Goal: Information Seeking & Learning: Learn about a topic

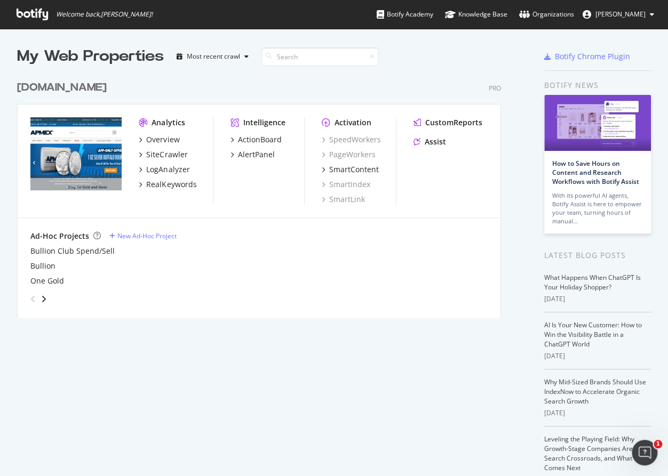
click at [46, 297] on div "angle-right" at bounding box center [43, 299] width 7 height 11
drag, startPoint x: 139, startPoint y: 119, endPoint x: 187, endPoint y: 161, distance: 63.2
click at [186, 161] on div "Analytics Overview SiteCrawler LogAnalyzer RealKeywords" at bounding box center [176, 160] width 74 height 87
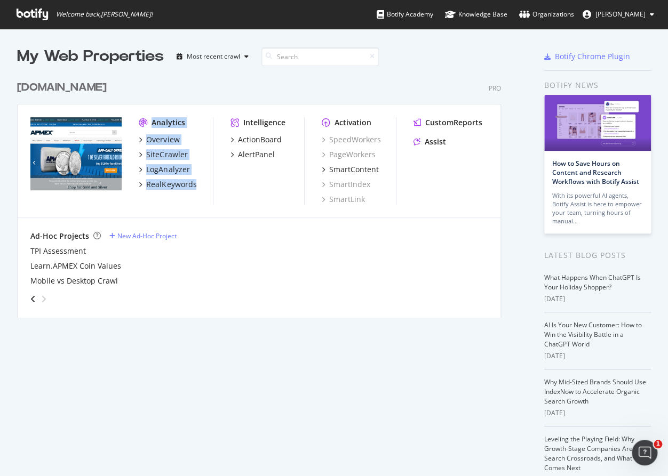
drag, startPoint x: 204, startPoint y: 185, endPoint x: 133, endPoint y: 124, distance: 93.8
click at [133, 124] on div "Analytics Overview SiteCrawler LogAnalyzer RealKeywords Intelligence ActionBoar…" at bounding box center [259, 162] width 483 height 114
copy div "Analytics Overview SiteCrawler LogAnalyzer RealKeywords"
click at [163, 186] on div "RealKeywords" at bounding box center [171, 184] width 50 height 11
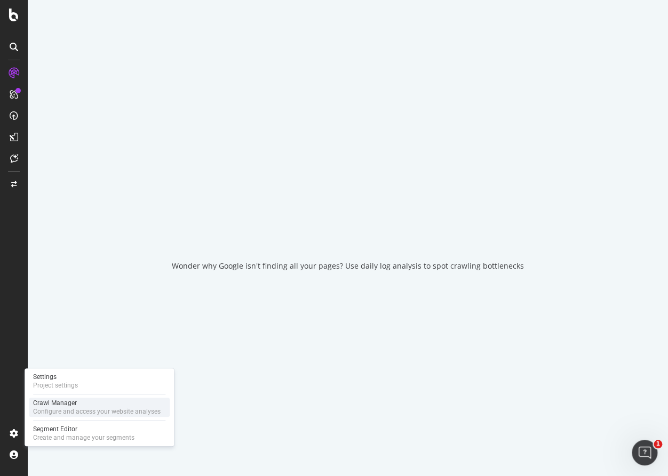
click at [78, 411] on div "Configure and access your website analyses" at bounding box center [96, 411] width 127 height 9
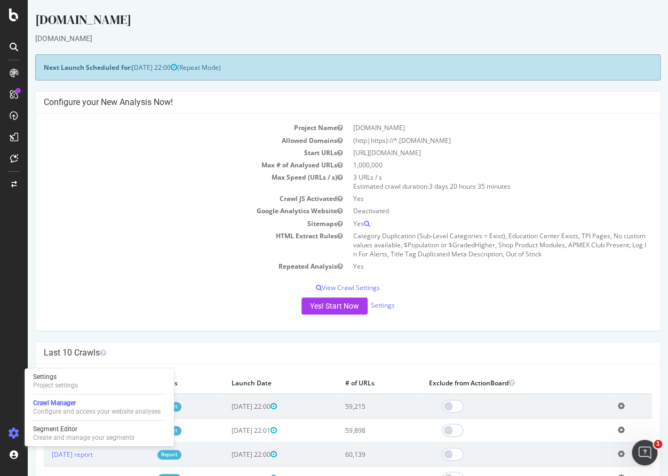
click at [414, 348] on h4 "Last 10 Crawls" at bounding box center [348, 353] width 608 height 11
click at [367, 288] on p "View Crawl Settings" at bounding box center [348, 287] width 608 height 9
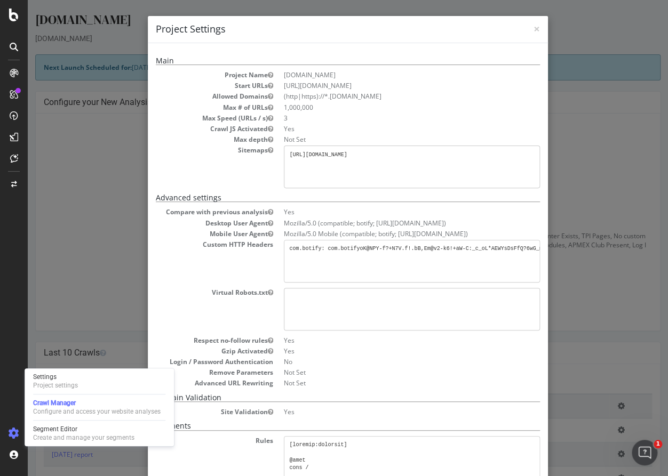
scroll to position [204, 0]
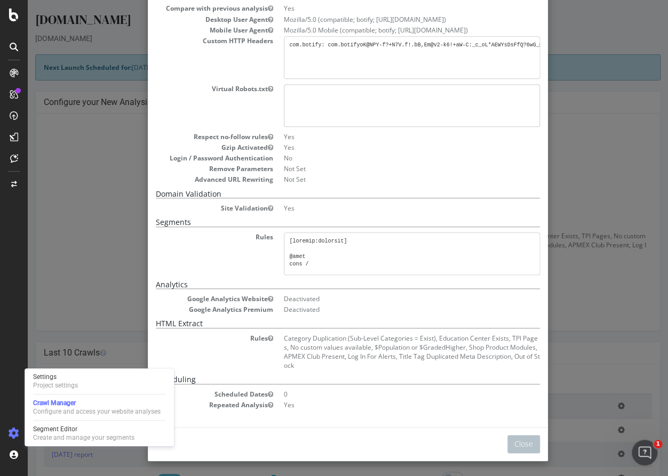
click at [213, 348] on dl "Rules Category Duplication (Sub-Level Categories = Exist), Education Center Exi…" at bounding box center [348, 352] width 384 height 37
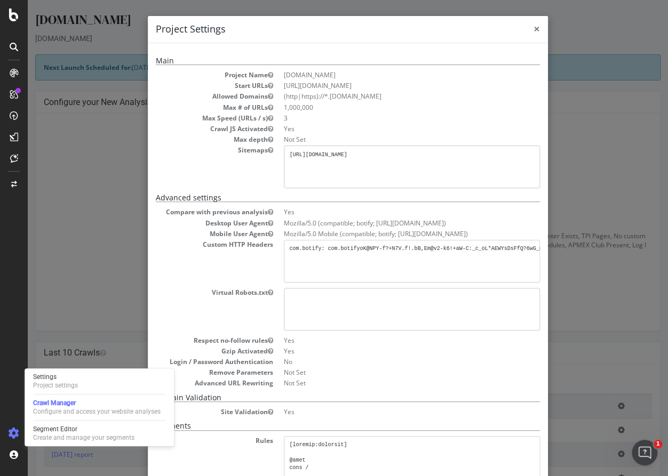
click at [533, 28] on span "×" at bounding box center [536, 28] width 6 height 15
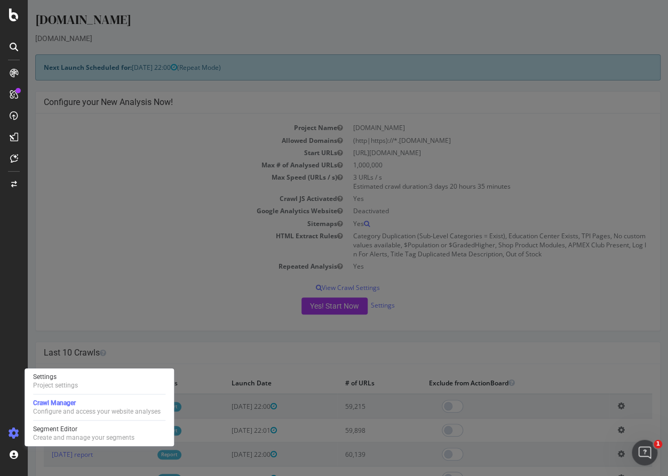
click at [413, 272] on div "Main Project Name APMEX.com Start URLs https://www.apmex.com/ Allowed Domains (…" at bounding box center [348, 172] width 384 height 557
click at [156, 183] on dl "Compare with previous analysis Yes Desktop User Agent Mozilla/5.0 (compatible; …" at bounding box center [348, 135] width 384 height 180
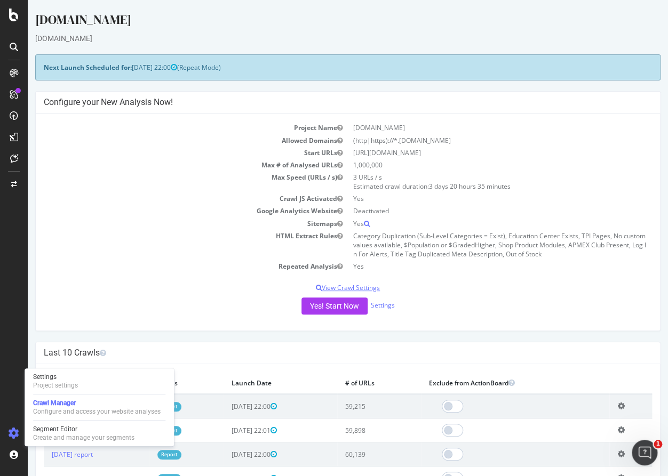
click at [363, 287] on p "View Crawl Settings" at bounding box center [348, 287] width 608 height 9
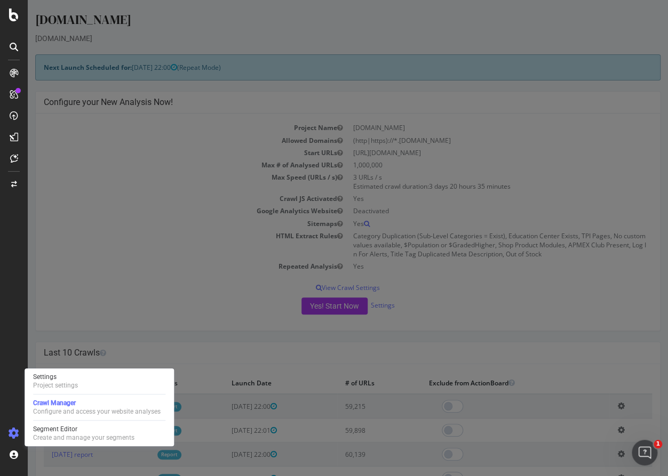
click at [28, 0] on div "× Close Project Settings Main Project Name APMEX.com Start URLs https://www.apm…" at bounding box center [28, 0] width 0 height 0
click at [28, 0] on div "Main Project Name APMEX.com Start URLs https://www.apmex.com/ Allowed Domains (…" at bounding box center [28, 0] width 0 height 0
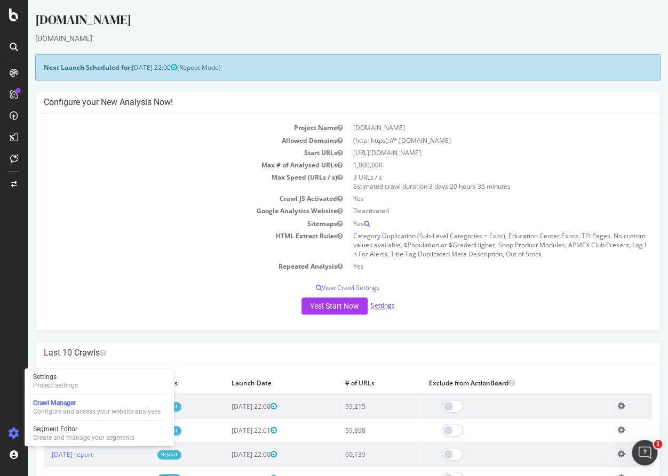
click at [382, 305] on link "Settings" at bounding box center [383, 305] width 24 height 9
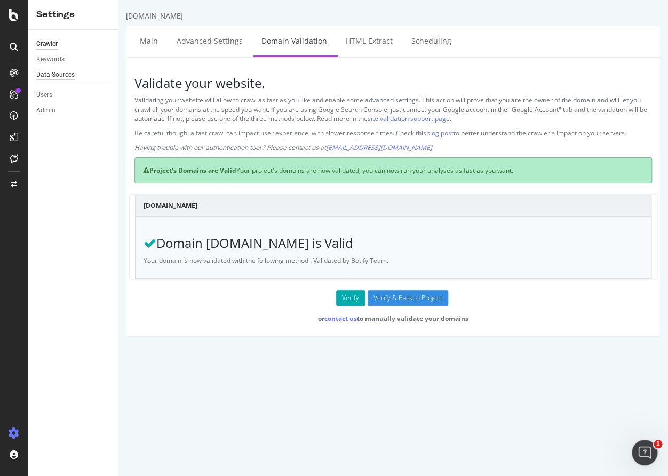
click at [50, 75] on div "Data Sources" at bounding box center [55, 74] width 38 height 11
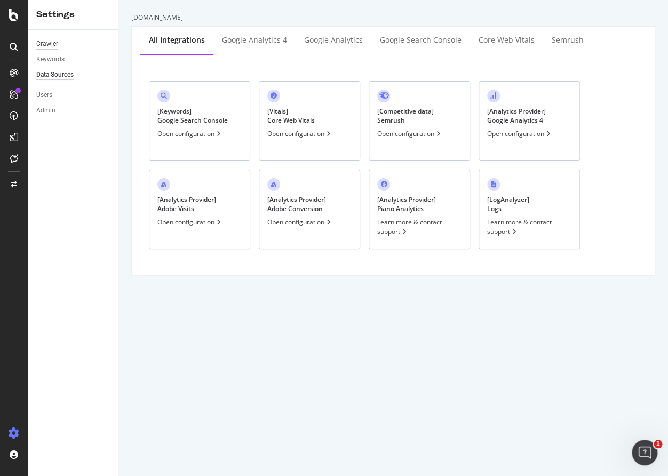
click at [48, 42] on div "Crawler" at bounding box center [47, 43] width 22 height 11
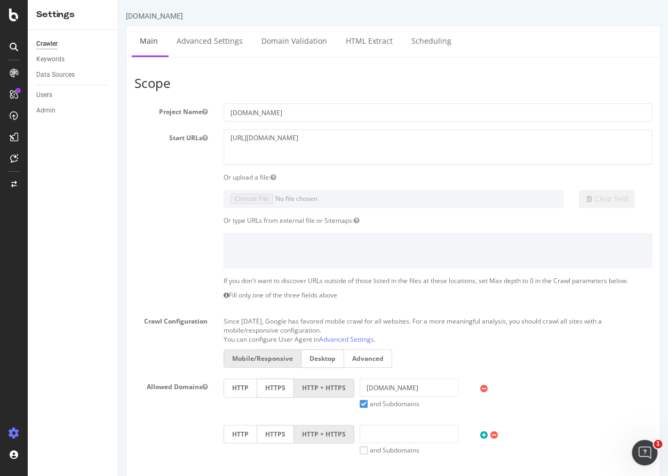
click at [559, 365] on div "Mobile/Responsive Desktop Advanced" at bounding box center [437, 359] width 439 height 21
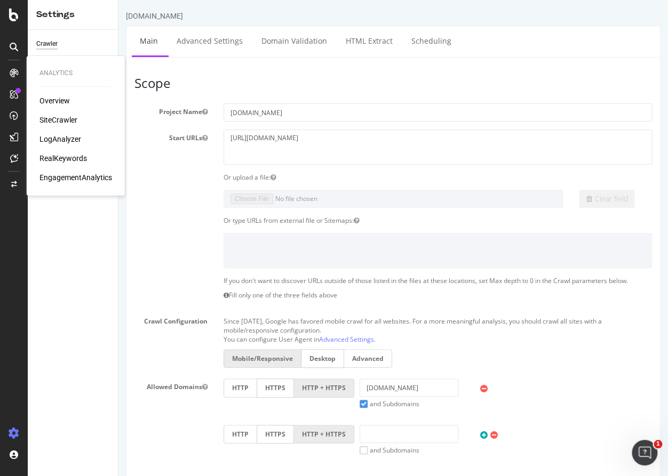
click at [61, 120] on div "SiteCrawler" at bounding box center [58, 120] width 38 height 11
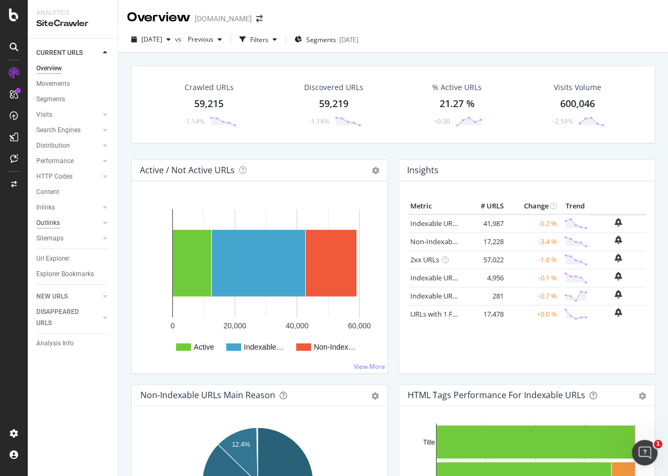
click at [44, 225] on div "Outlinks" at bounding box center [47, 223] width 23 height 11
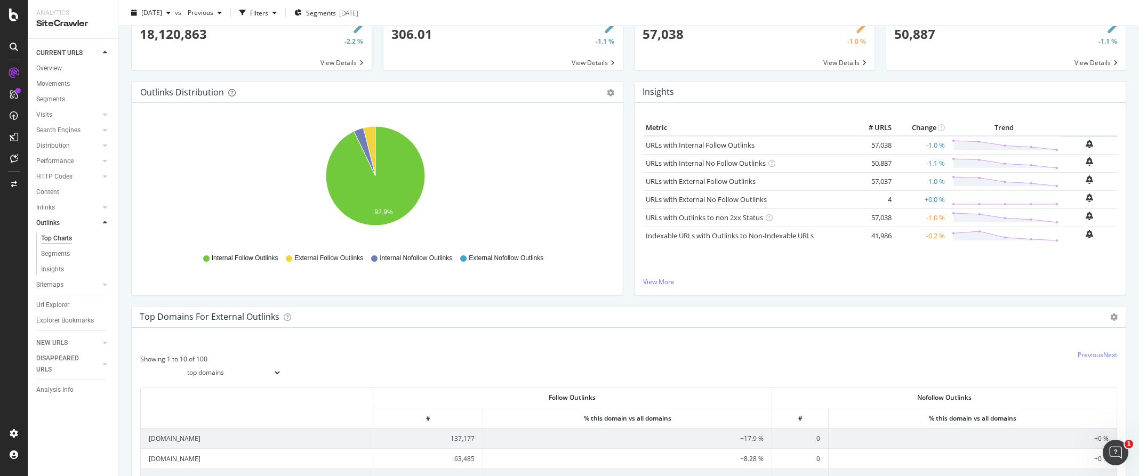
scroll to position [61, 0]
click at [655, 285] on link "View More" at bounding box center [880, 283] width 474 height 9
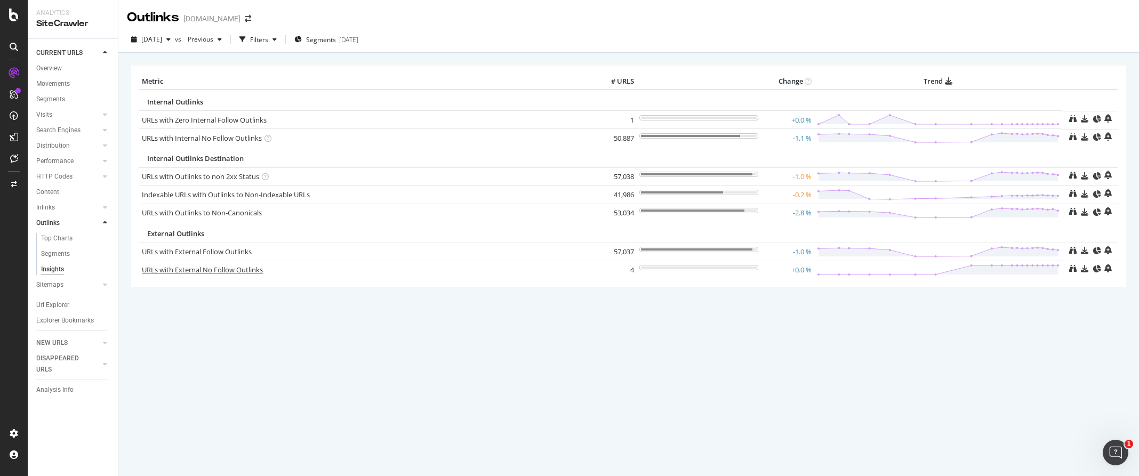
click at [200, 268] on link "URLs with External No Follow Outlinks" at bounding box center [202, 270] width 121 height 10
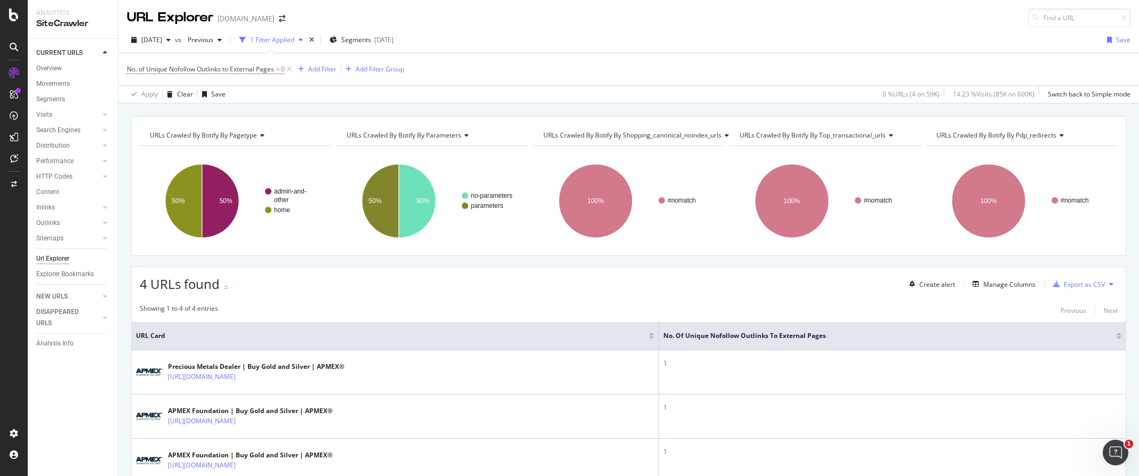
scroll to position [111, 0]
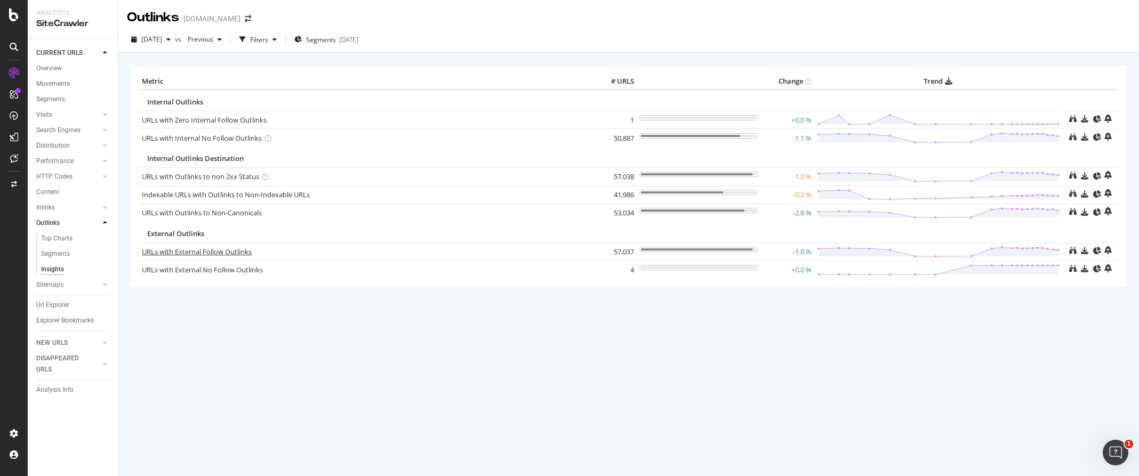
click at [188, 252] on link "URLs with External Follow Outlinks" at bounding box center [197, 252] width 110 height 10
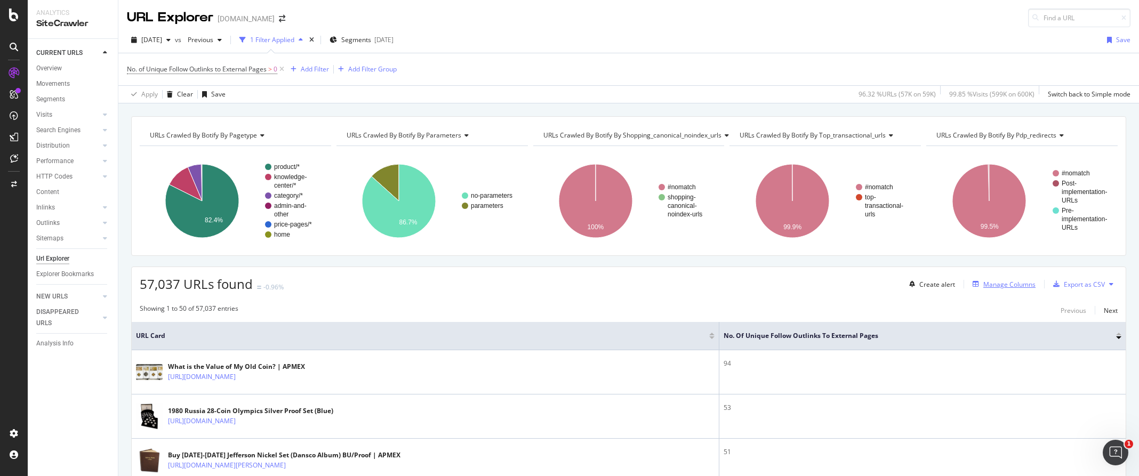
click at [667, 280] on div "Manage Columns" at bounding box center [1009, 284] width 52 height 9
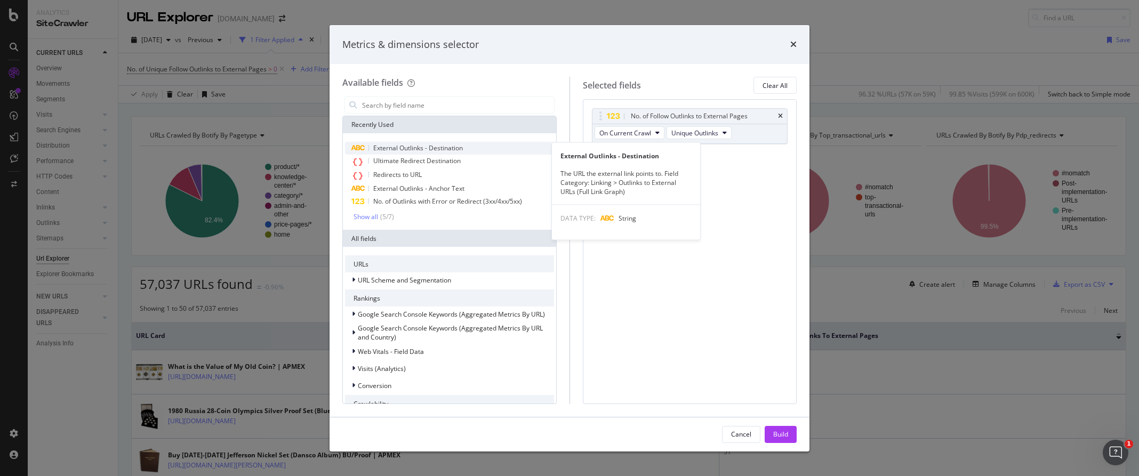
click at [396, 150] on span "External Outlinks - Destination" at bounding box center [418, 147] width 90 height 9
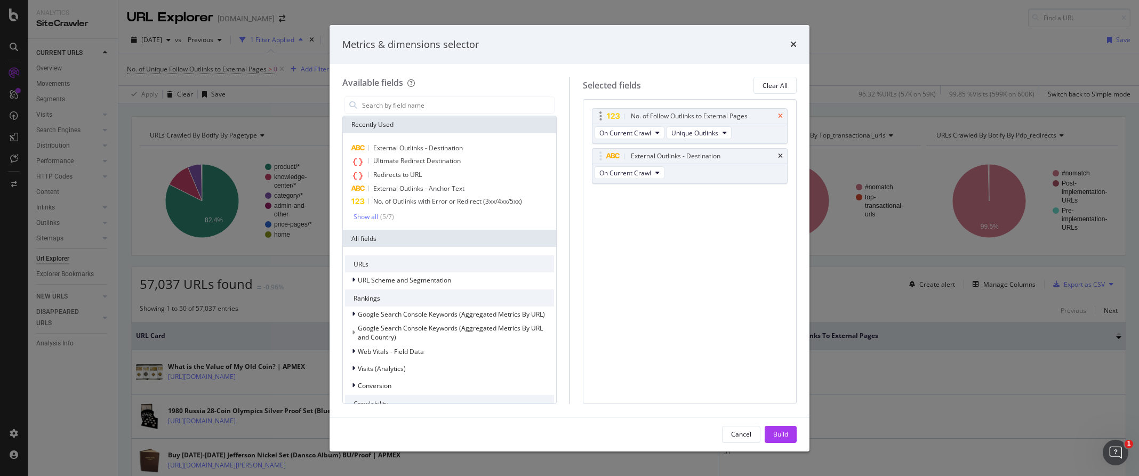
click at [667, 115] on icon "times" at bounding box center [780, 116] width 5 height 6
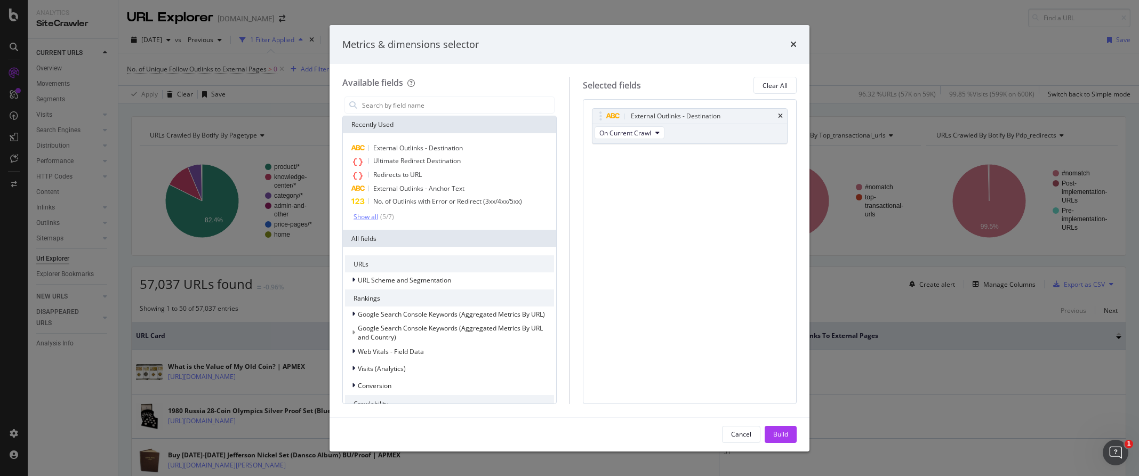
click at [383, 216] on div "( 5 / 7 )" at bounding box center [386, 216] width 16 height 9
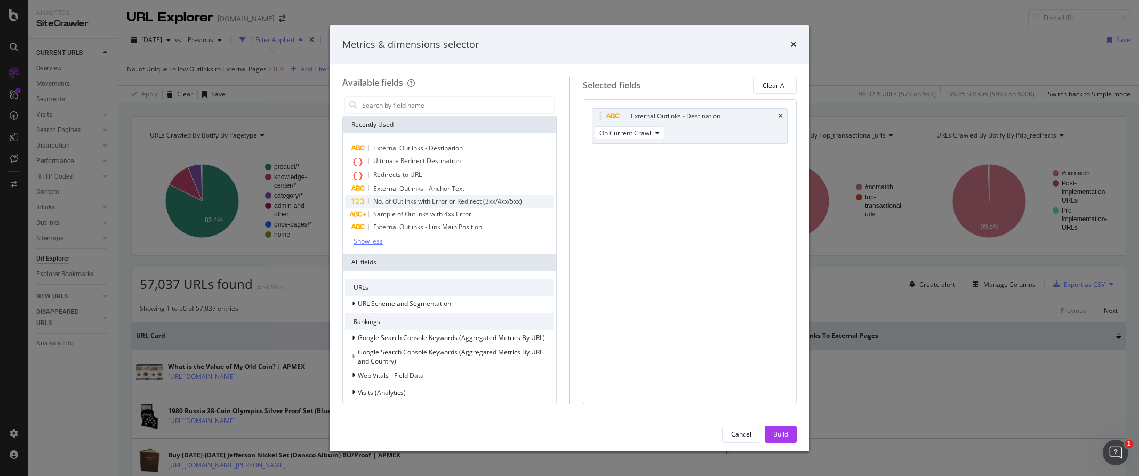
click at [434, 205] on span "No. of Outlinks with Error or Redirect (3xx/4xx/5xx)" at bounding box center [447, 201] width 149 height 9
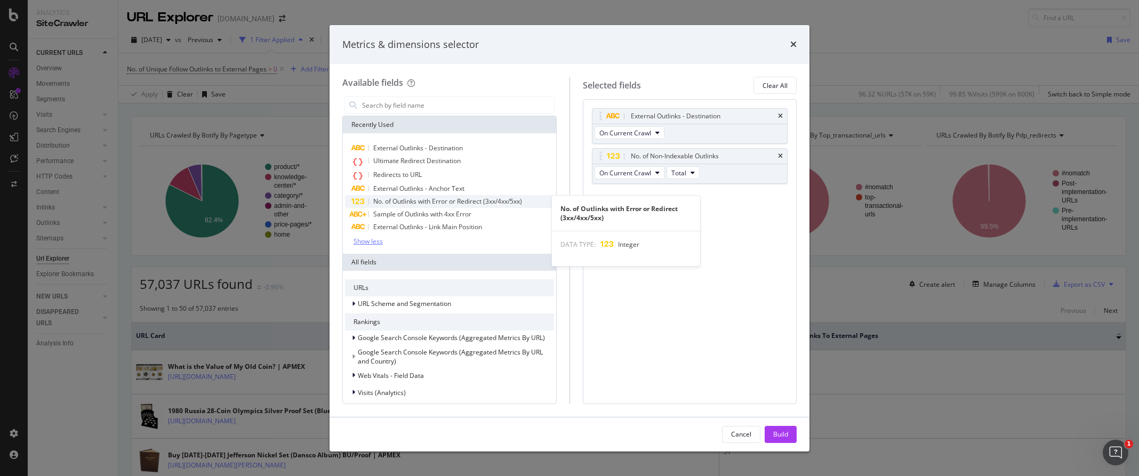
click at [466, 204] on span "No. of Outlinks with Error or Redirect (3xx/4xx/5xx)" at bounding box center [447, 201] width 149 height 9
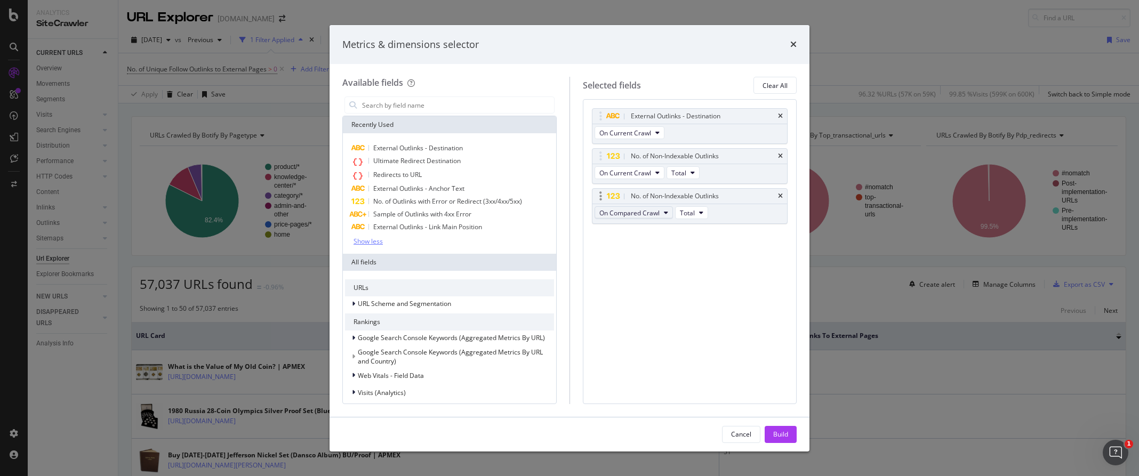
click at [658, 212] on span "On Compared Crawl" at bounding box center [629, 213] width 60 height 9
click at [667, 156] on icon "times" at bounding box center [780, 156] width 5 height 6
click at [407, 106] on input "modal" at bounding box center [457, 105] width 193 height 16
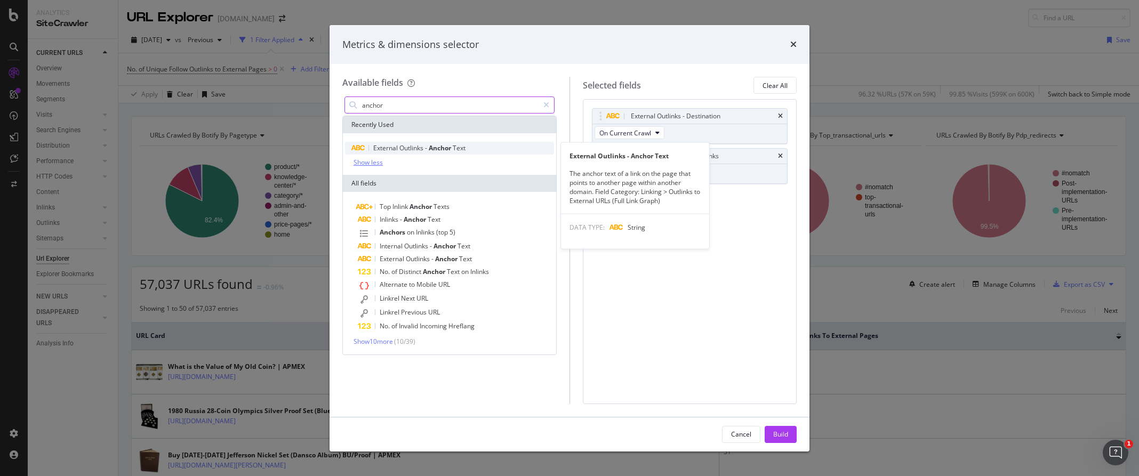
type input "anchor"
drag, startPoint x: 440, startPoint y: 144, endPoint x: 471, endPoint y: 166, distance: 37.8
click at [440, 144] on span "Anchor" at bounding box center [441, 147] width 24 height 9
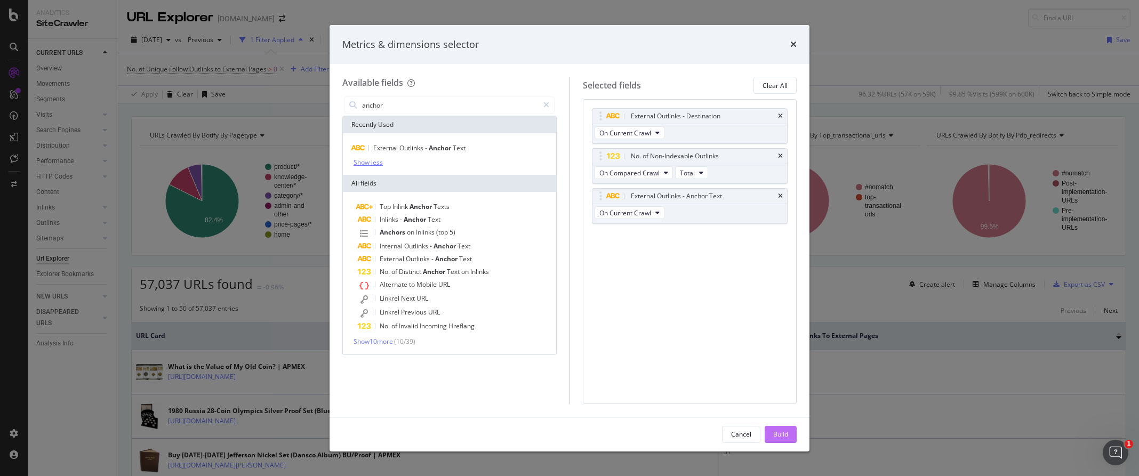
click at [667, 432] on div "Build" at bounding box center [780, 434] width 15 height 9
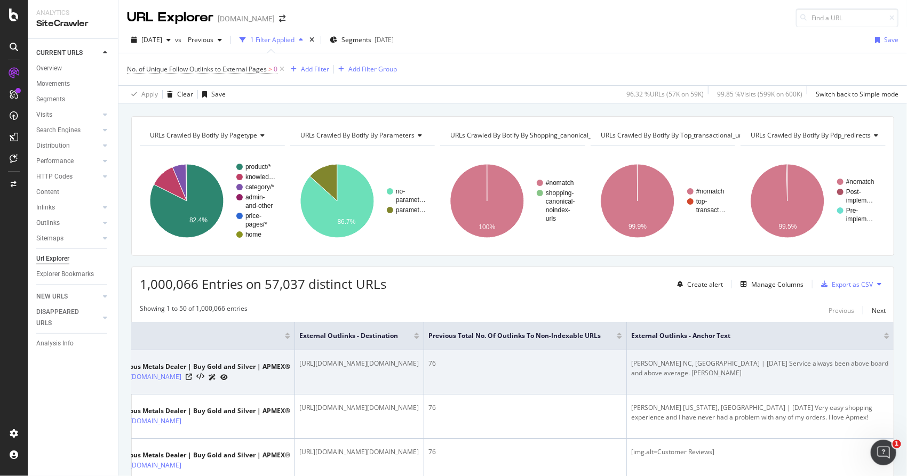
scroll to position [0, 162]
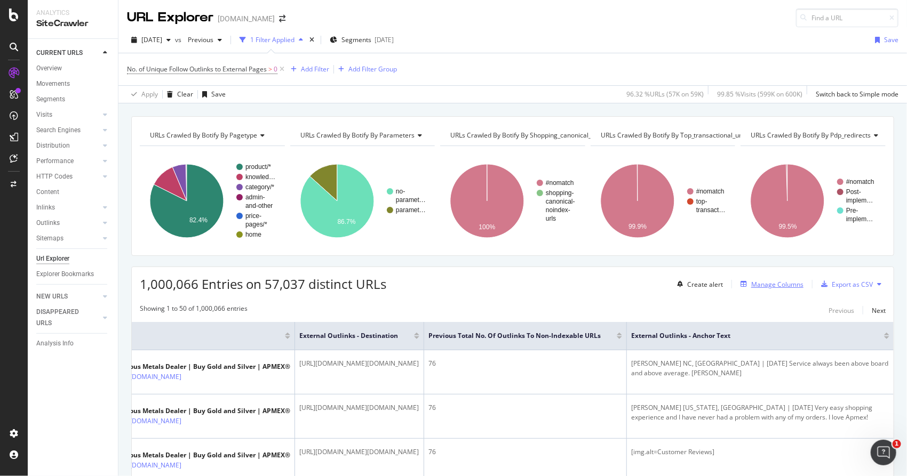
click at [667, 284] on div "Manage Columns" at bounding box center [777, 284] width 52 height 9
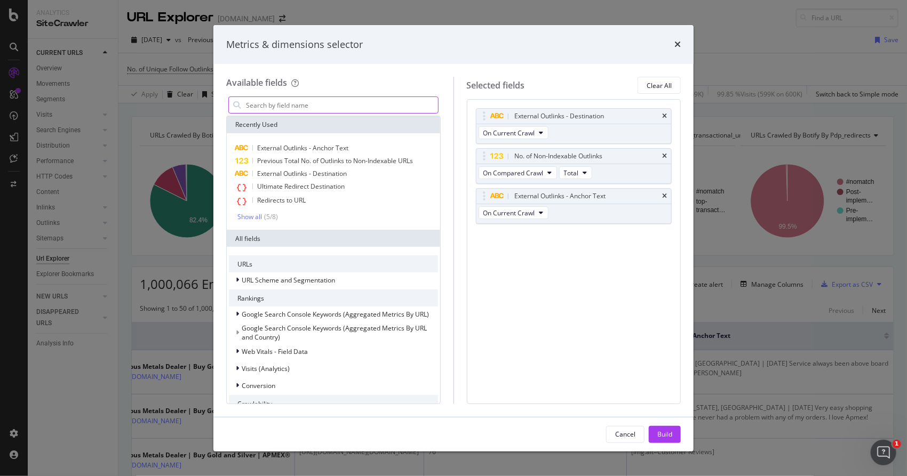
click at [324, 110] on input "modal" at bounding box center [341, 105] width 193 height 16
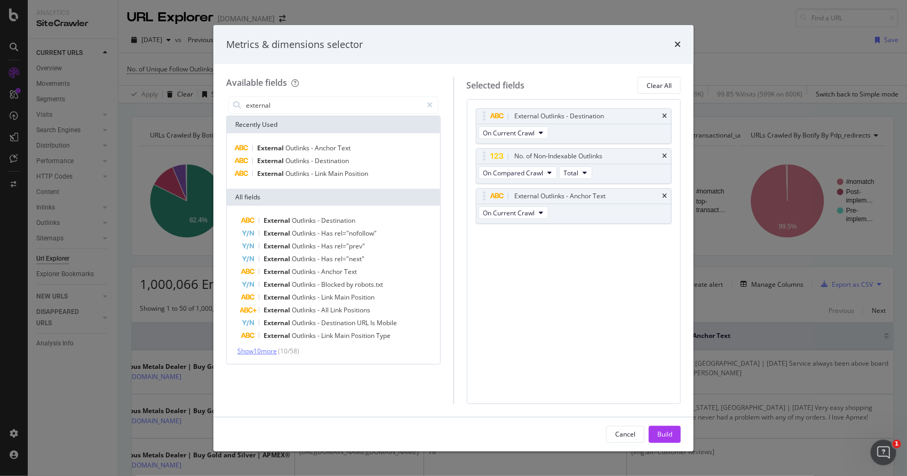
type input "external"
click at [268, 350] on span "Show 10 more" at bounding box center [256, 351] width 39 height 9
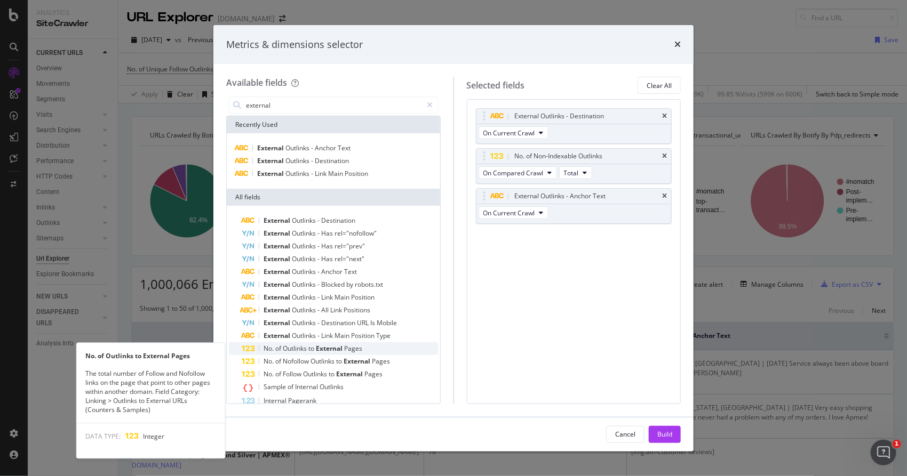
click at [323, 348] on span "External" at bounding box center [330, 348] width 28 height 9
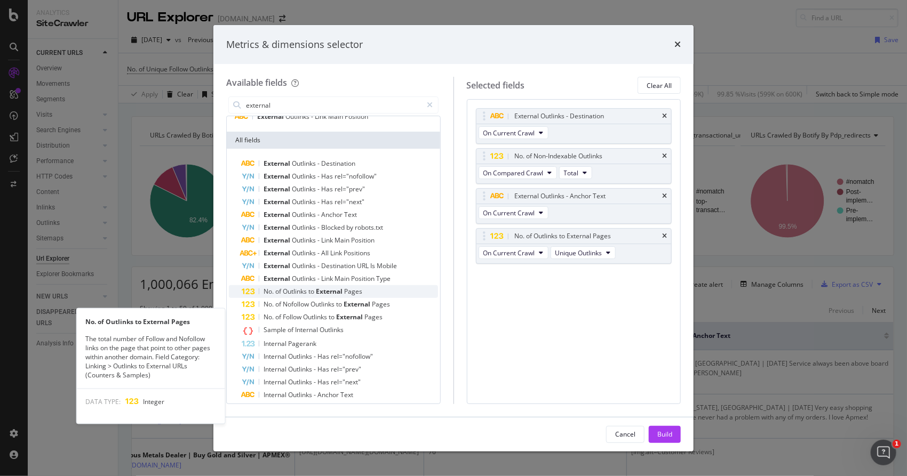
scroll to position [90, 0]
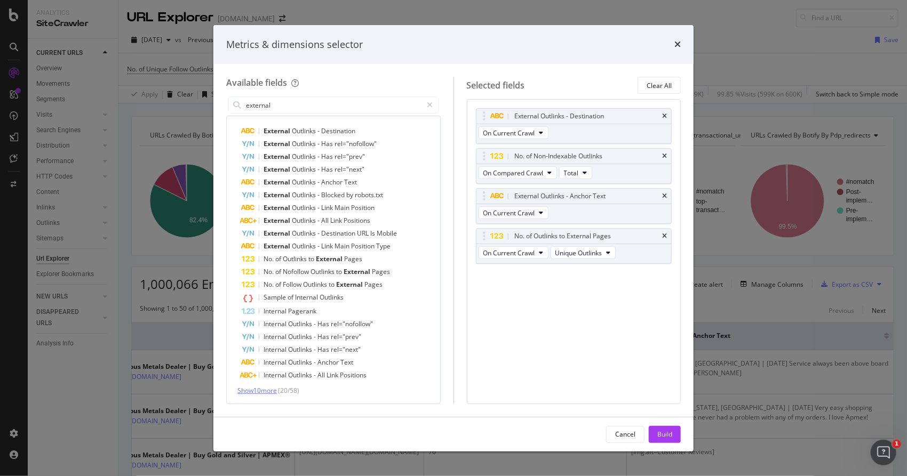
click at [265, 392] on span "Show 10 more" at bounding box center [256, 390] width 39 height 9
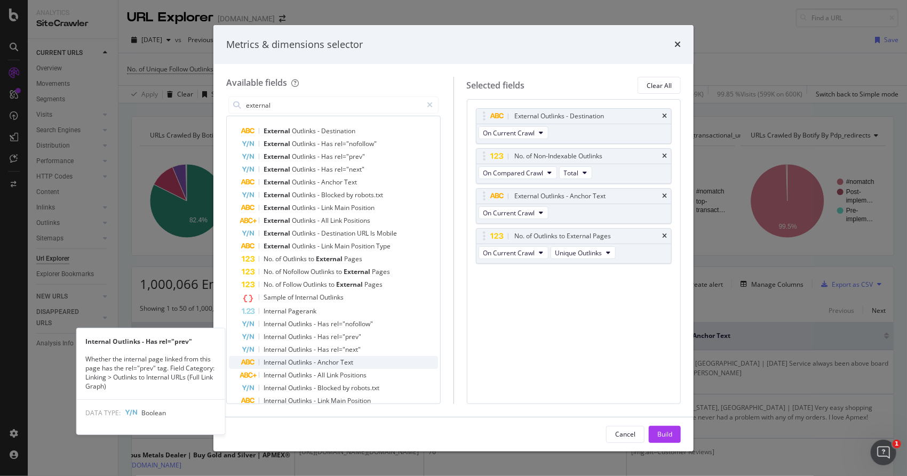
scroll to position [219, 0]
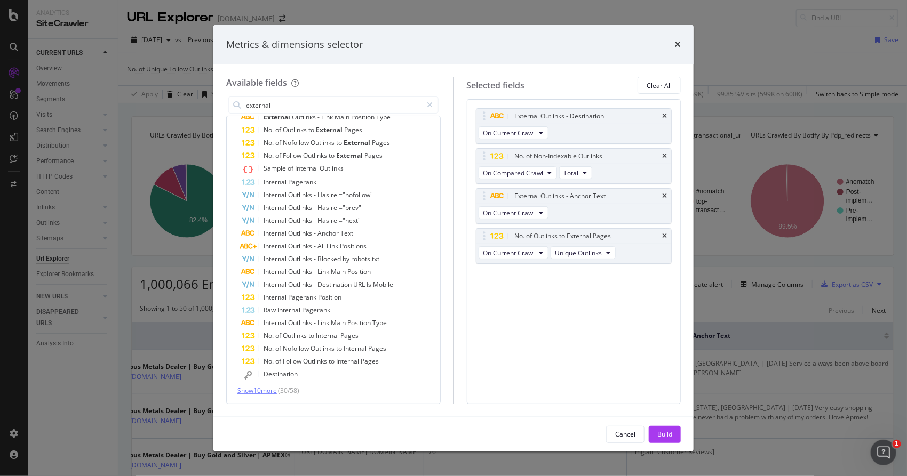
click at [250, 391] on span "Show 10 more" at bounding box center [256, 390] width 39 height 9
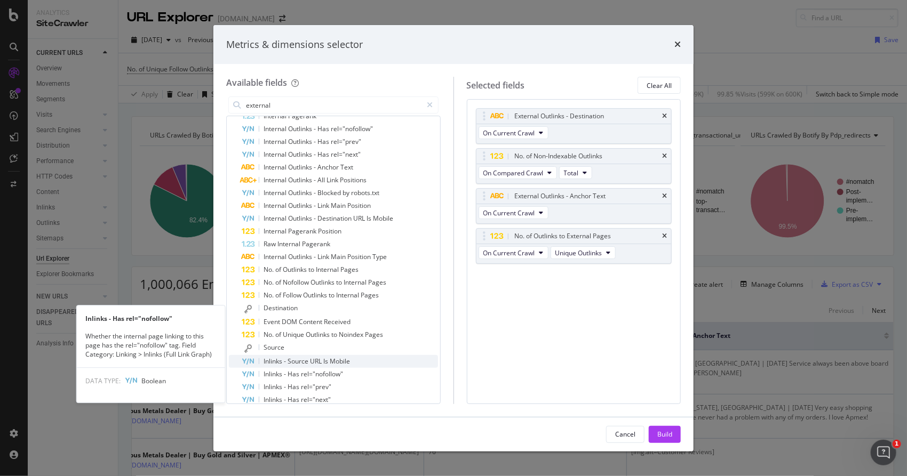
scroll to position [348, 0]
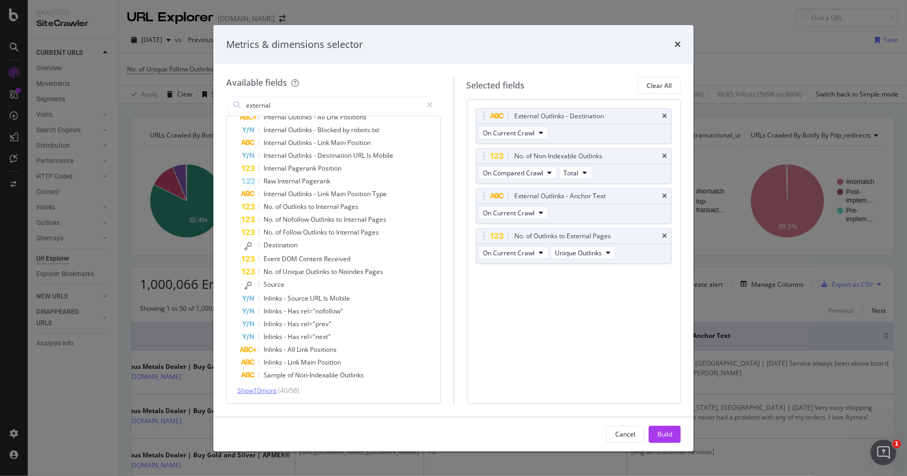
click at [247, 389] on span "Show 10 more" at bounding box center [256, 390] width 39 height 9
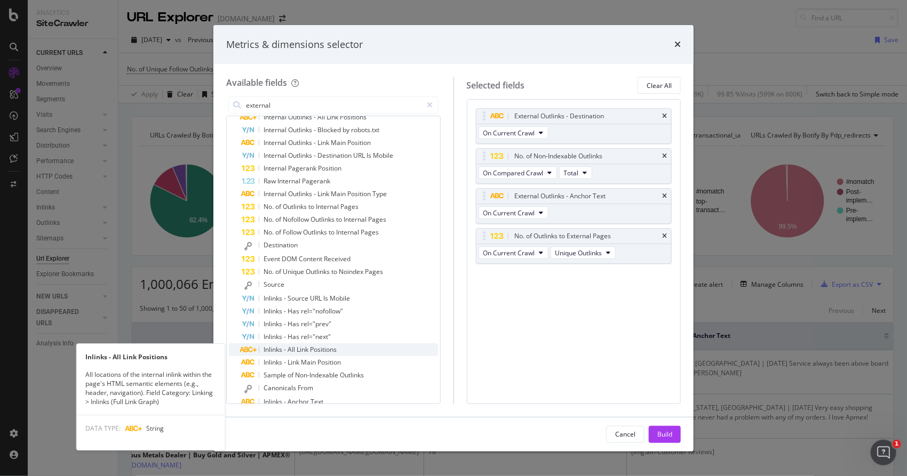
scroll to position [477, 0]
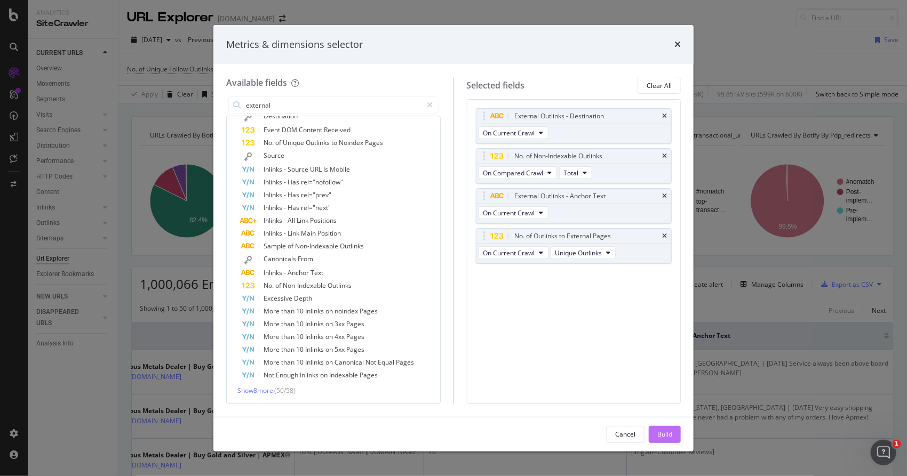
click at [667, 436] on div "Build" at bounding box center [664, 434] width 15 height 9
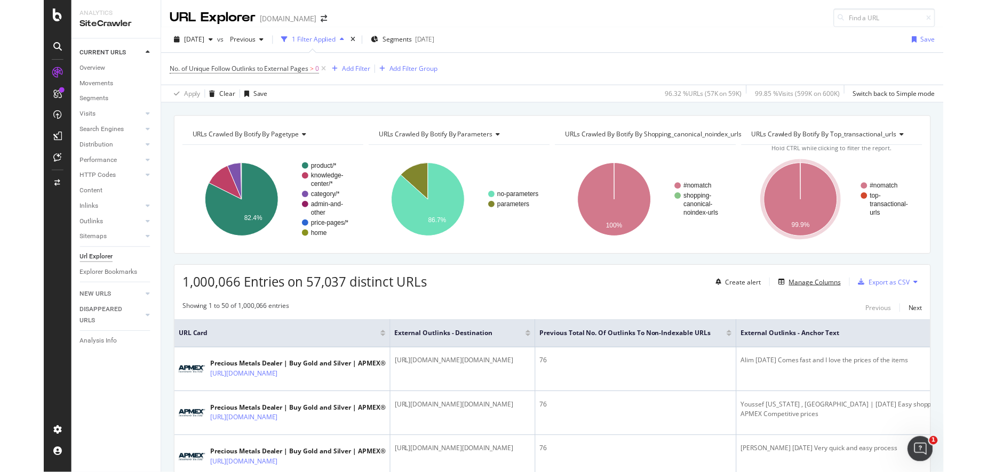
scroll to position [0, 59]
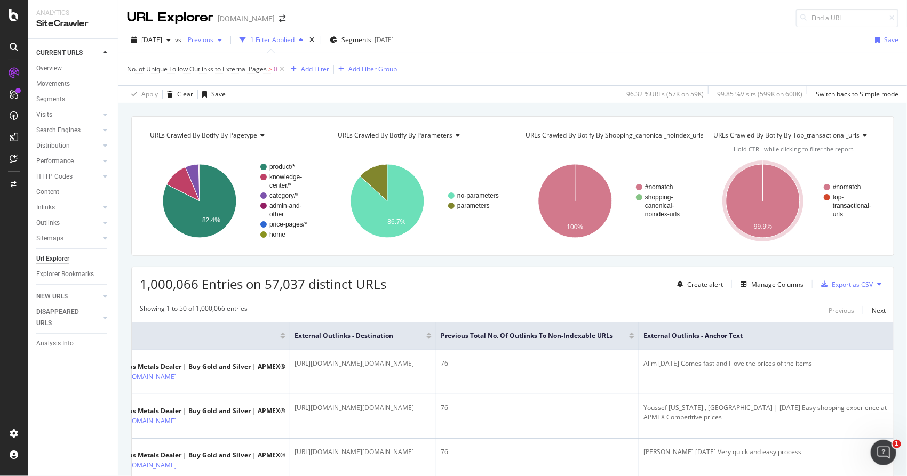
click at [213, 37] on span "Previous" at bounding box center [198, 39] width 30 height 9
click at [428, 15] on div "URL Explorer APMEX.com" at bounding box center [512, 13] width 788 height 27
click at [311, 67] on div "Add Filter" at bounding box center [315, 69] width 28 height 9
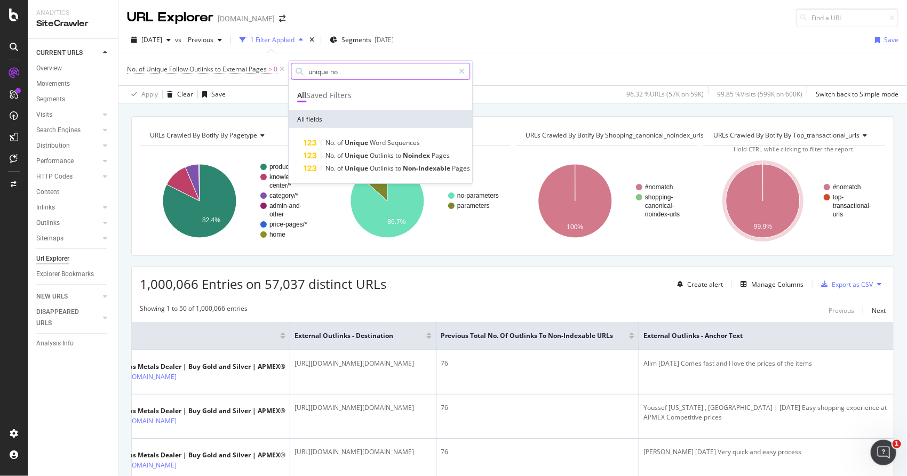
drag, startPoint x: 356, startPoint y: 70, endPoint x: 301, endPoint y: 74, distance: 55.1
click at [301, 74] on div "unique no" at bounding box center [380, 71] width 179 height 17
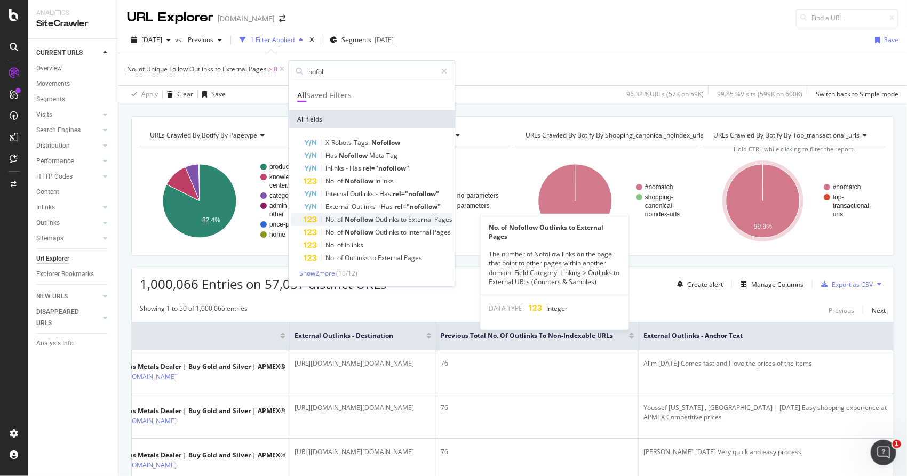
type input "nofoll"
click at [423, 223] on span "External" at bounding box center [421, 219] width 26 height 9
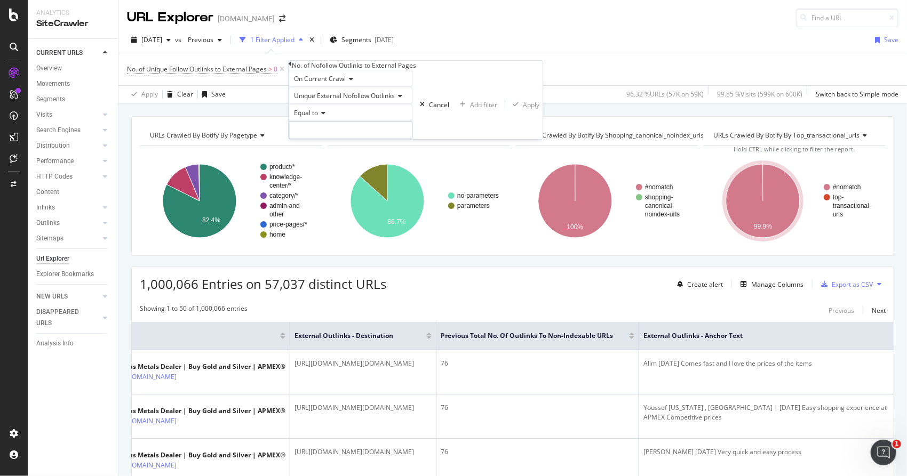
click at [341, 139] on input "number" at bounding box center [351, 130] width 124 height 18
click at [412, 139] on input "1" at bounding box center [351, 130] width 124 height 18
click at [412, 139] on input "2" at bounding box center [351, 130] width 124 height 18
click at [412, 139] on input "1" at bounding box center [351, 130] width 124 height 18
type input "0"
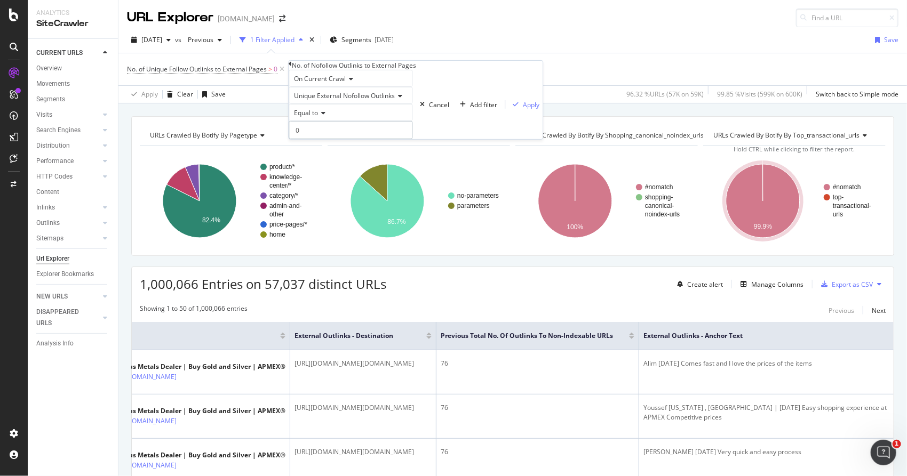
click at [412, 139] on input "0" at bounding box center [351, 130] width 124 height 18
click at [381, 139] on input "0" at bounding box center [351, 130] width 124 height 18
type input "0"
click at [307, 117] on span "Equal to" at bounding box center [306, 112] width 24 height 9
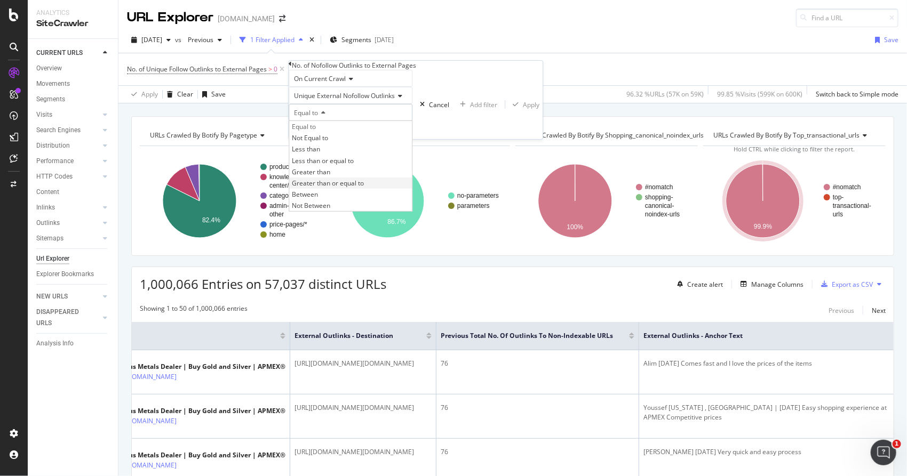
click at [333, 188] on span "Greater than or equal to" at bounding box center [328, 183] width 72 height 9
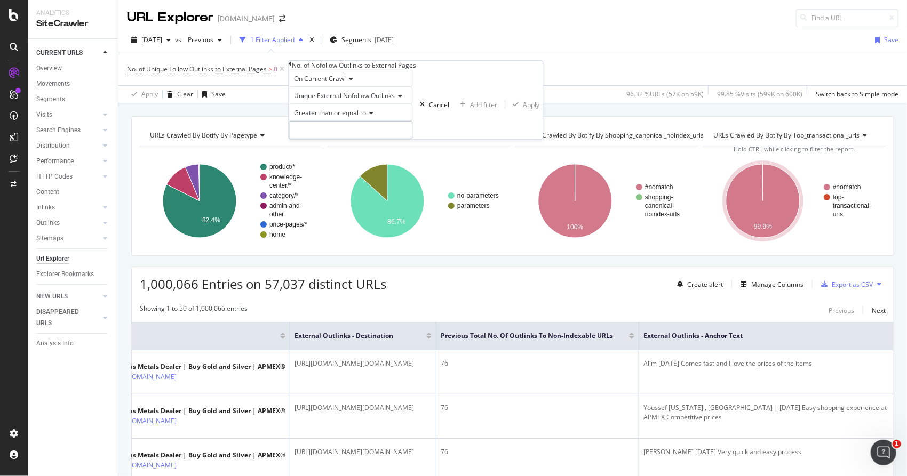
click at [350, 139] on input "number" at bounding box center [351, 130] width 124 height 18
type input "1"
click at [523, 109] on div "Apply" at bounding box center [531, 104] width 17 height 9
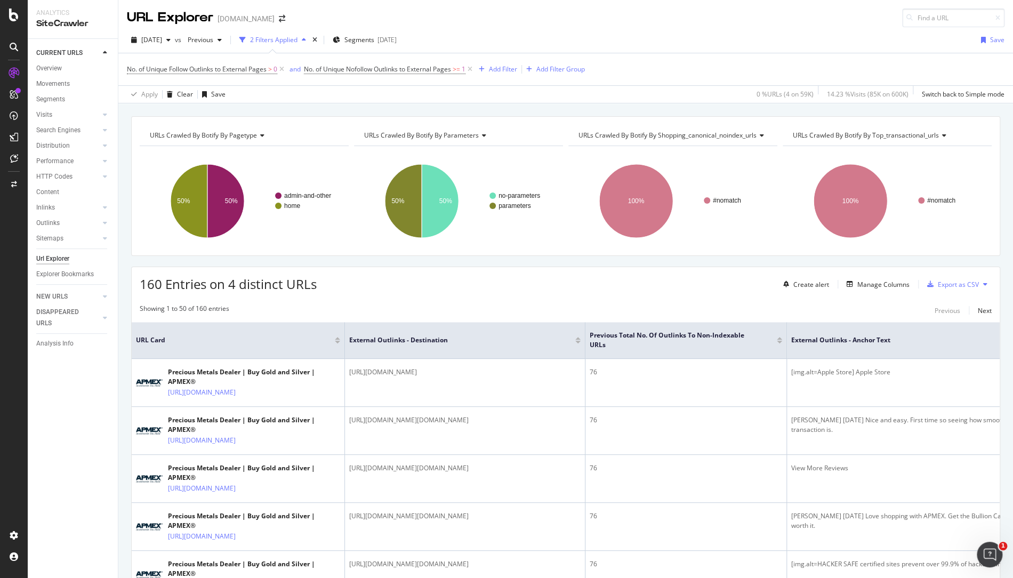
click at [667, 310] on div "Showing 1 to 50 of 160 entries Previous Next" at bounding box center [566, 310] width 868 height 13
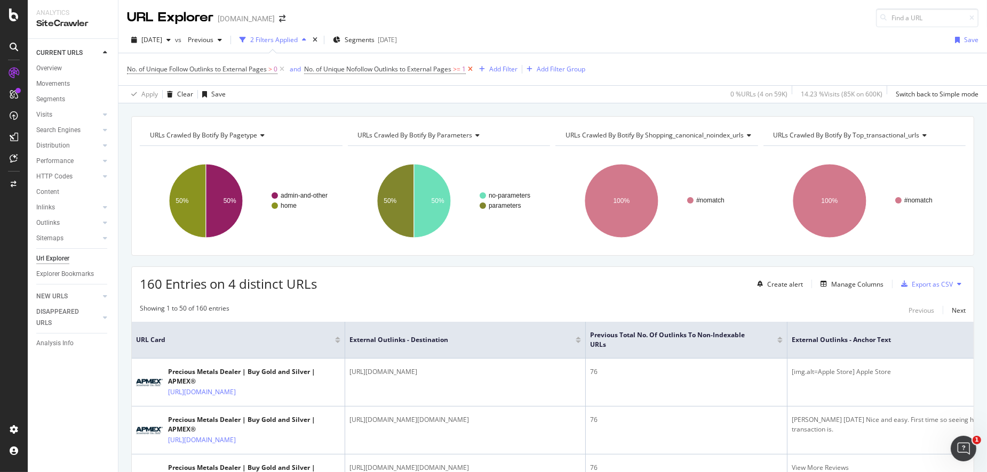
click at [475, 66] on icon at bounding box center [470, 69] width 9 height 11
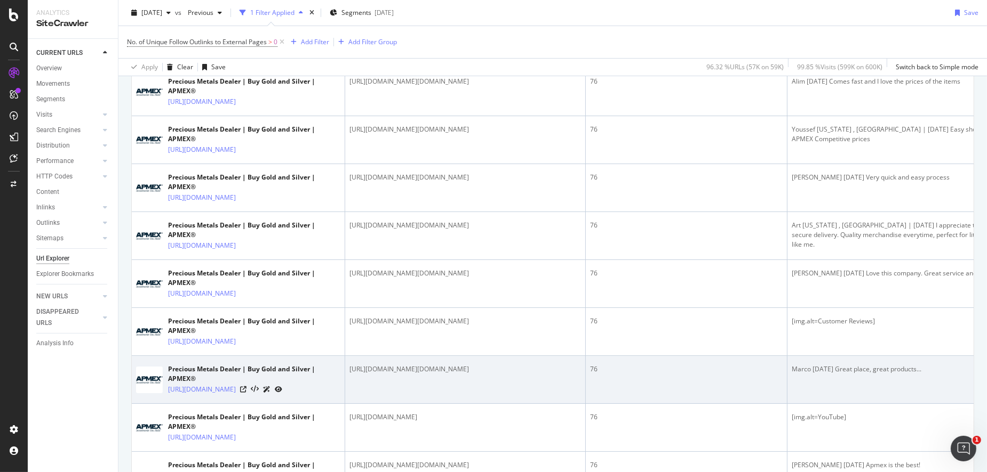
scroll to position [339, 0]
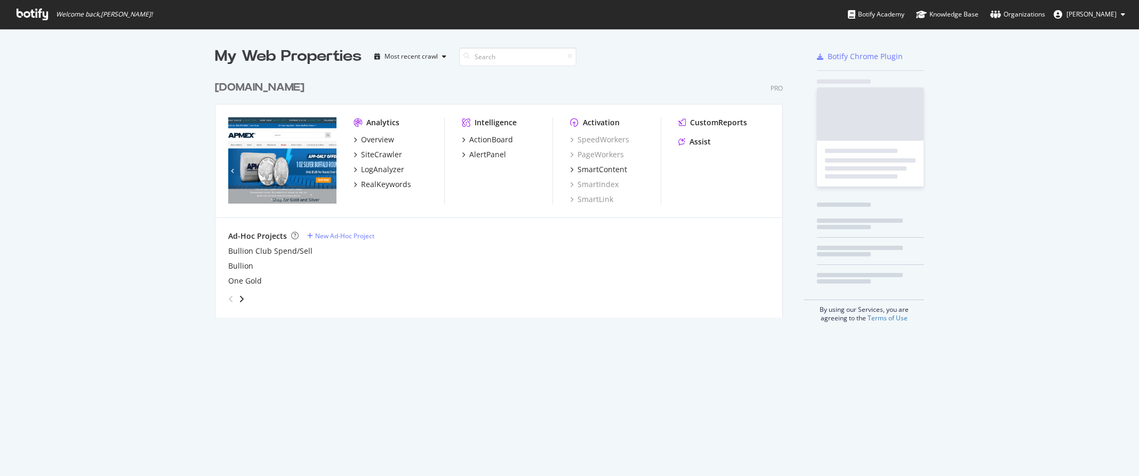
scroll to position [467, 1121]
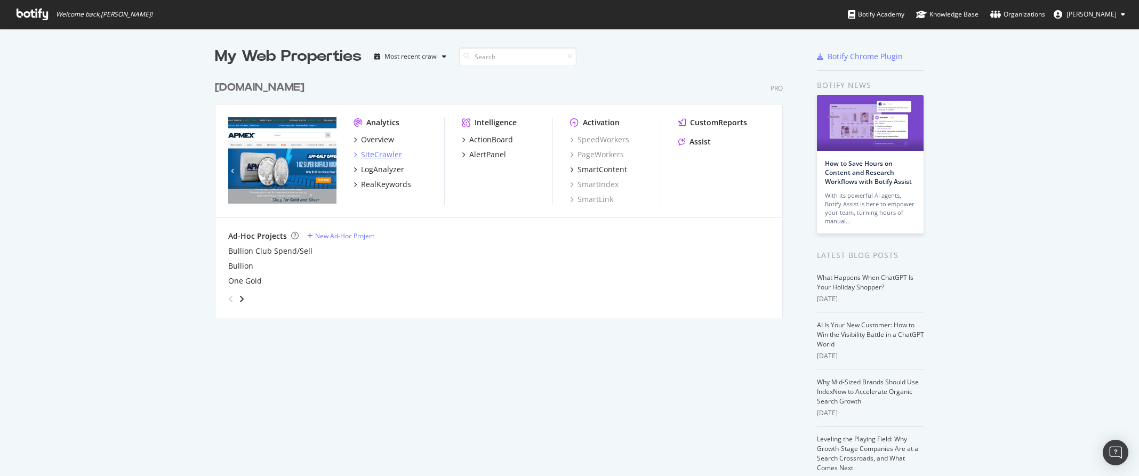
click at [371, 154] on div "SiteCrawler" at bounding box center [381, 154] width 41 height 11
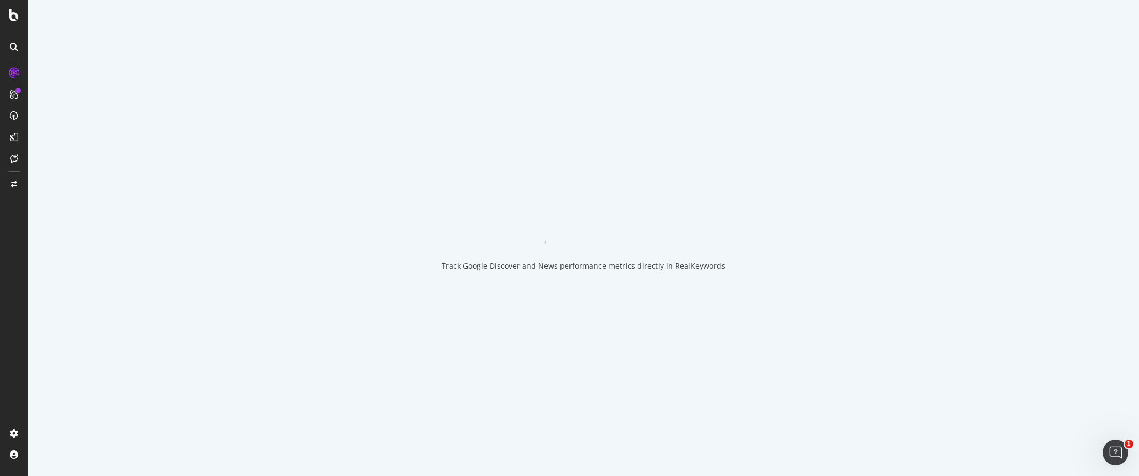
click at [812, 416] on div "Track Google Discover and News performance metrics directly in RealKeywords" at bounding box center [583, 238] width 1111 height 476
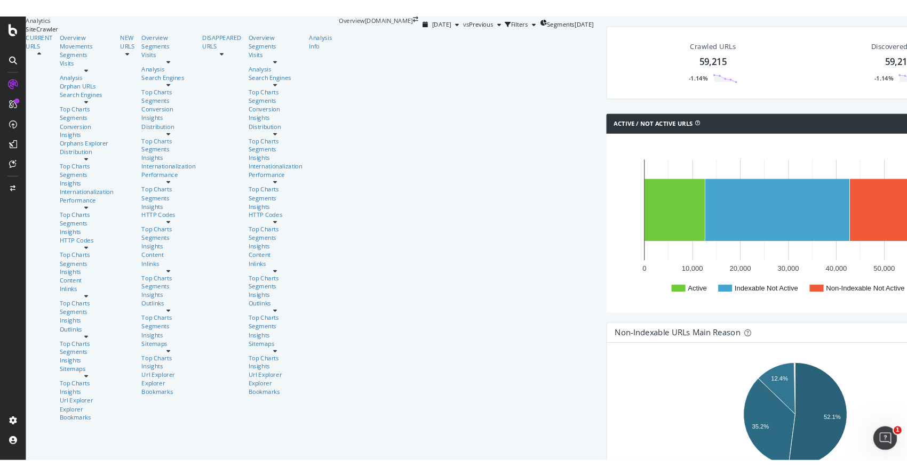
scroll to position [5, 0]
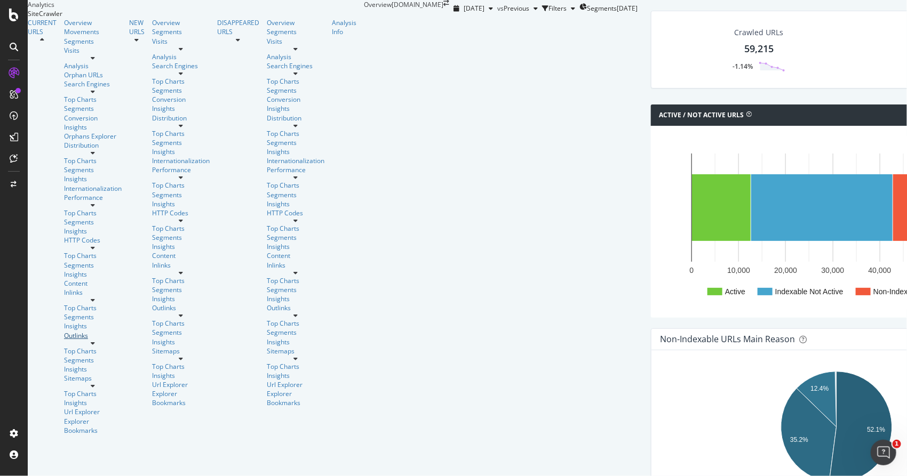
click at [64, 331] on div "Outlinks" at bounding box center [93, 335] width 58 height 9
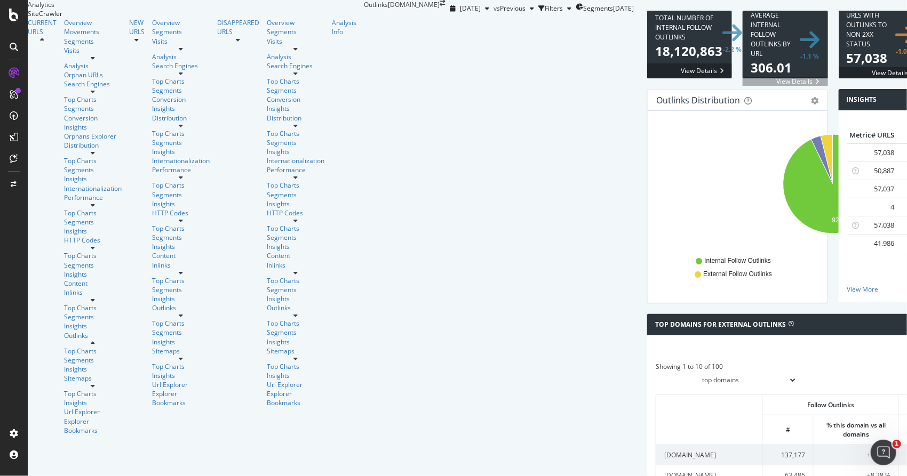
scroll to position [237, 0]
click at [655, 371] on select "top domains top subdomains" at bounding box center [725, 380] width 141 height 18
click at [655, 358] on div at bounding box center [832, 373] width 355 height 31
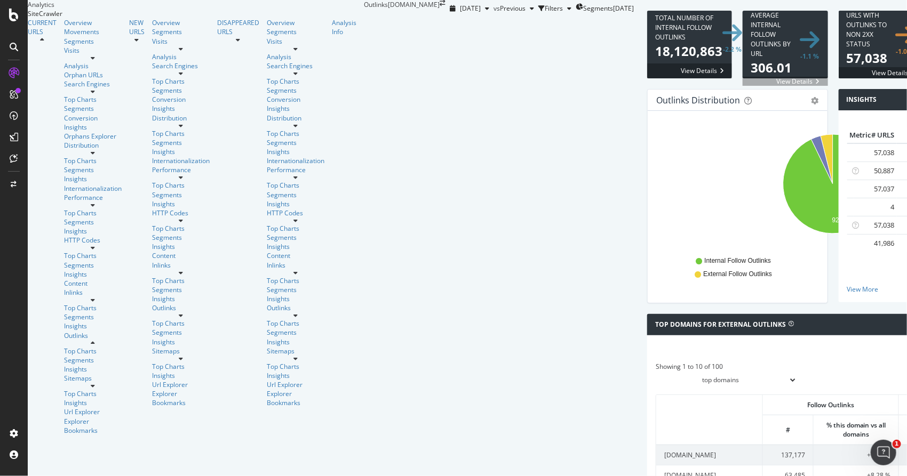
click at [739, 358] on div at bounding box center [832, 373] width 355 height 31
click at [655, 371] on select "top domains top subdomains" at bounding box center [725, 380] width 141 height 18
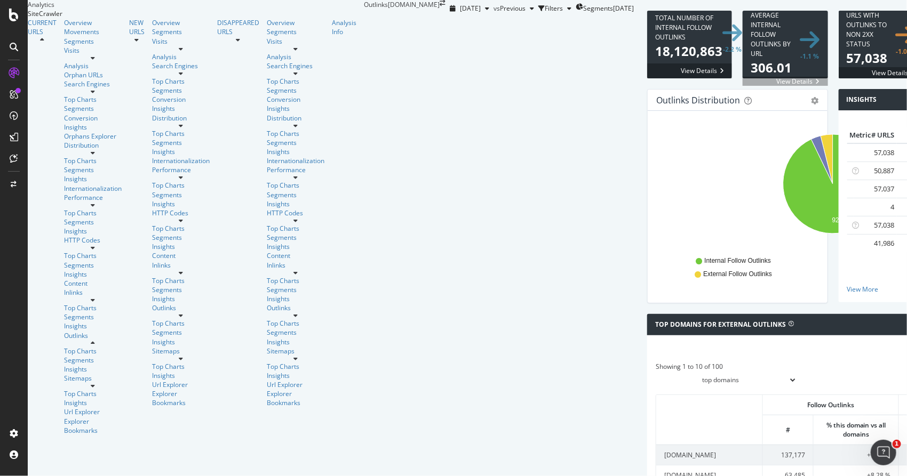
click at [655, 358] on div at bounding box center [832, 373] width 355 height 31
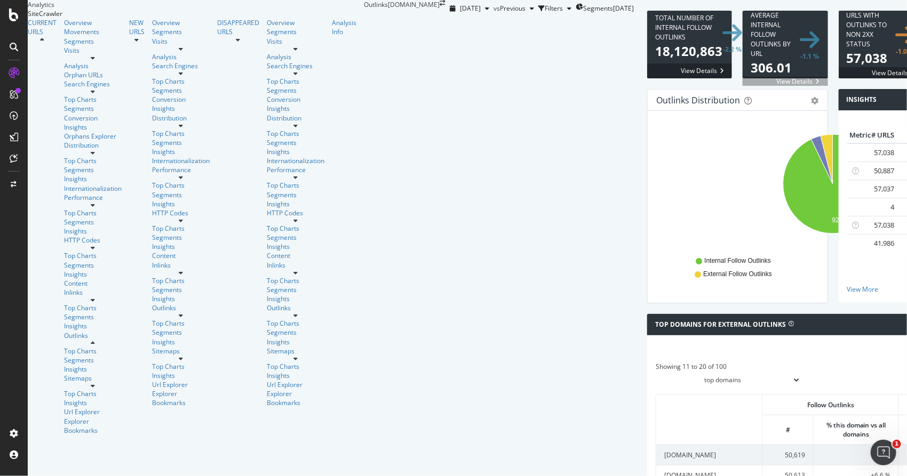
click at [500, 13] on span "Previous" at bounding box center [513, 8] width 26 height 9
click at [464, 17] on div "2025 Aug. 25th vs Previous Filters Segments 2025-07-22" at bounding box center [539, 8] width 188 height 17
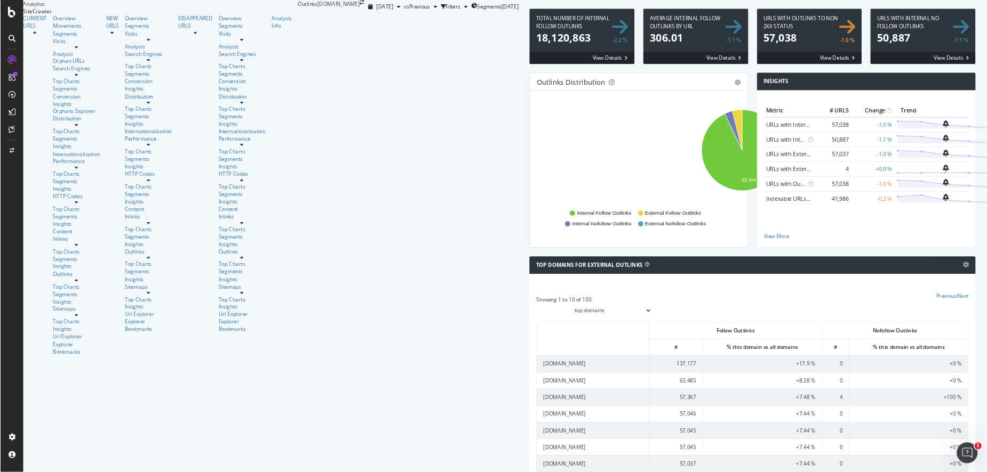
scroll to position [296, 0]
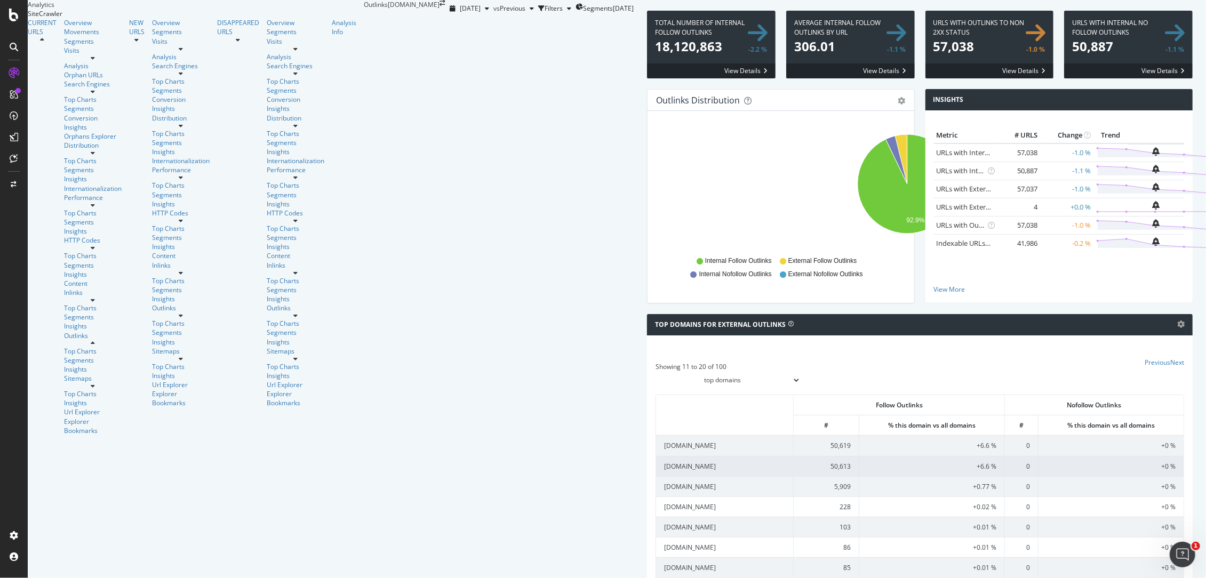
click at [656, 456] on td "mcafeesecure.com" at bounding box center [725, 466] width 138 height 20
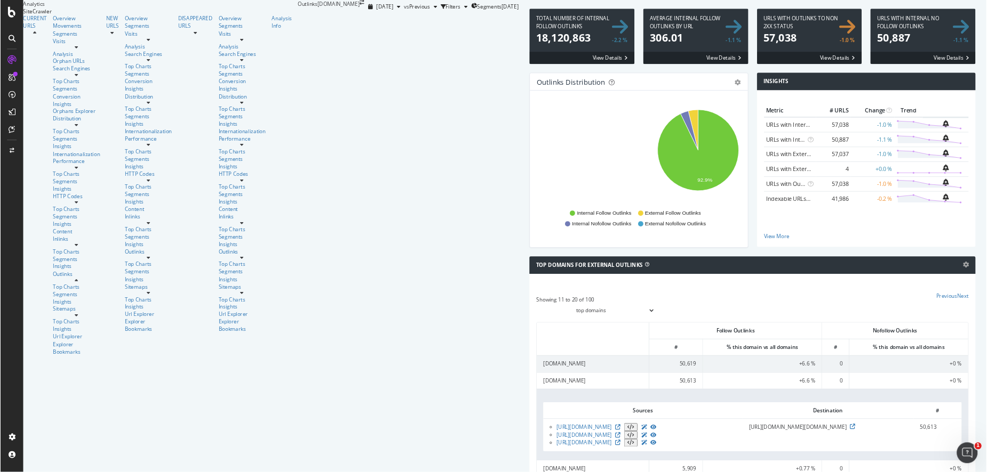
scroll to position [295, 0]
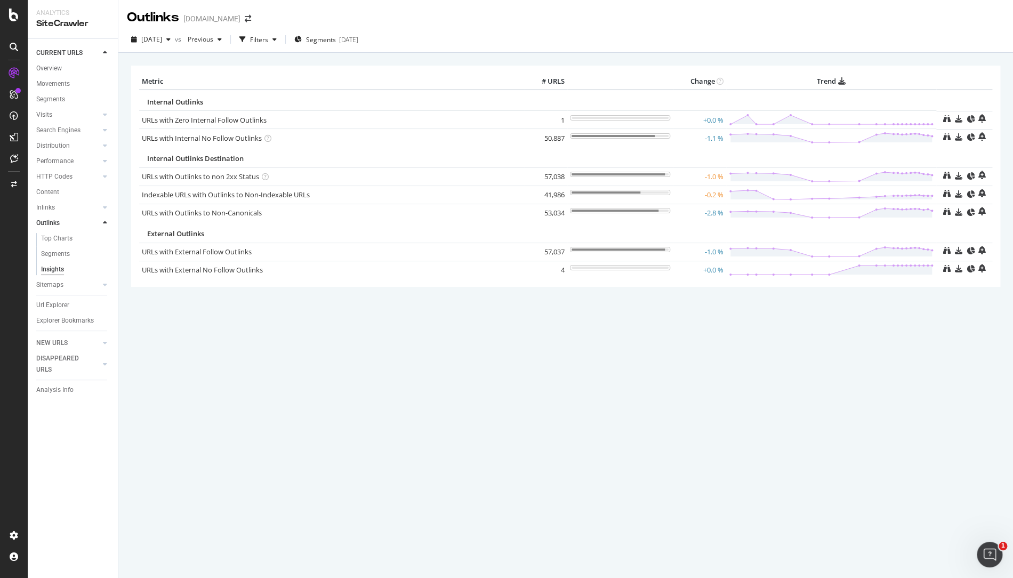
click at [571, 392] on div "× Metric # URLS Change Trend Internal Outlinks URLs with Zero Internal Follow O…" at bounding box center [565, 315] width 895 height 525
click at [14, 14] on icon at bounding box center [14, 15] width 10 height 13
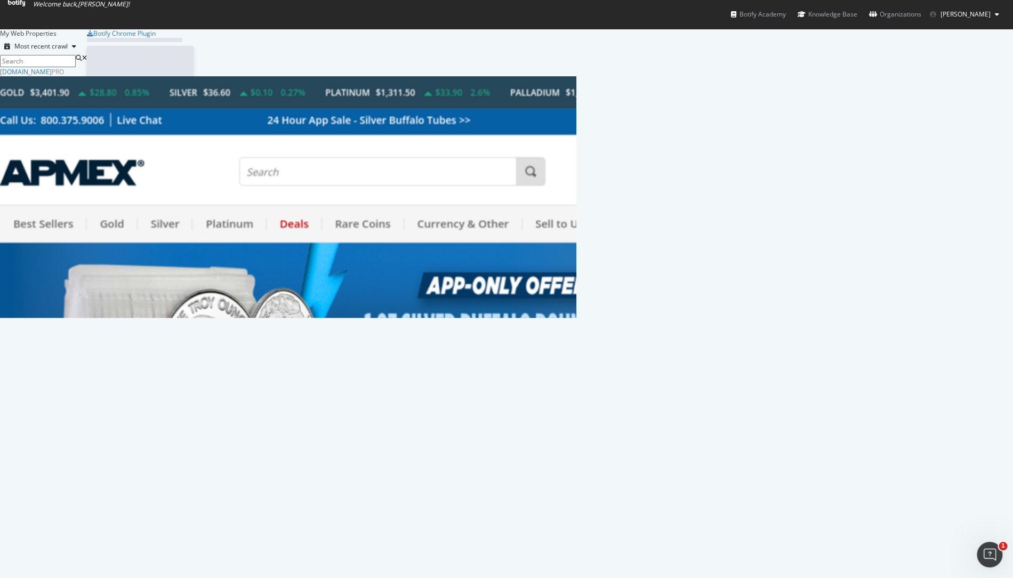
scroll to position [568, 995]
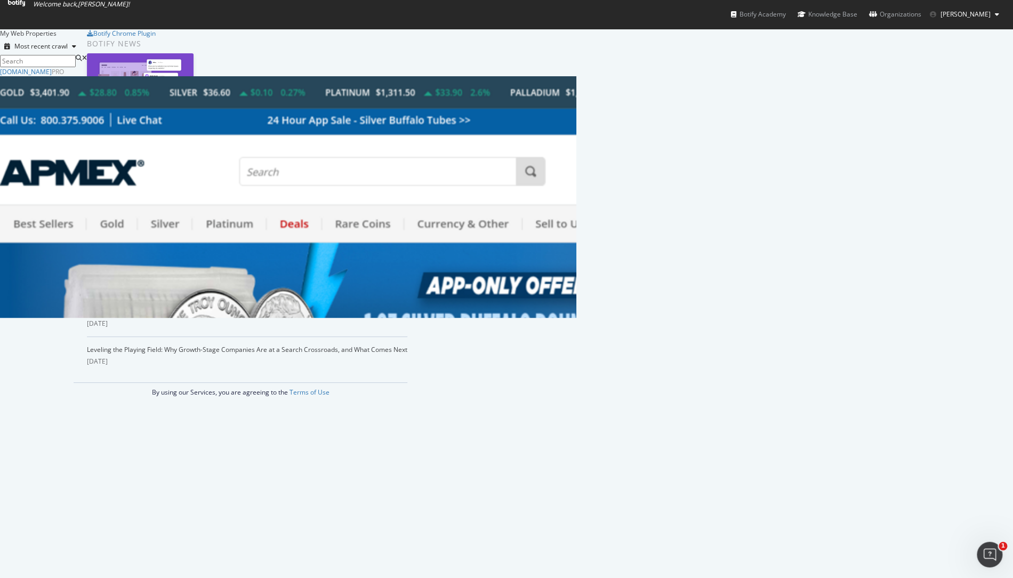
click at [68, 476] on div "Overview" at bounding box center [51, 553] width 33 height 11
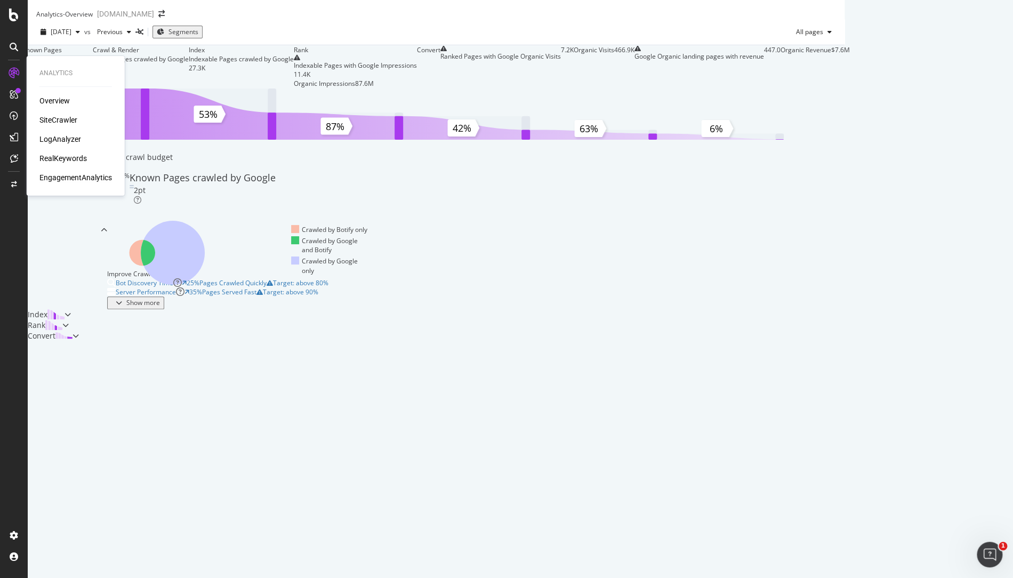
click at [73, 175] on div "EngagementAnalytics" at bounding box center [75, 177] width 73 height 11
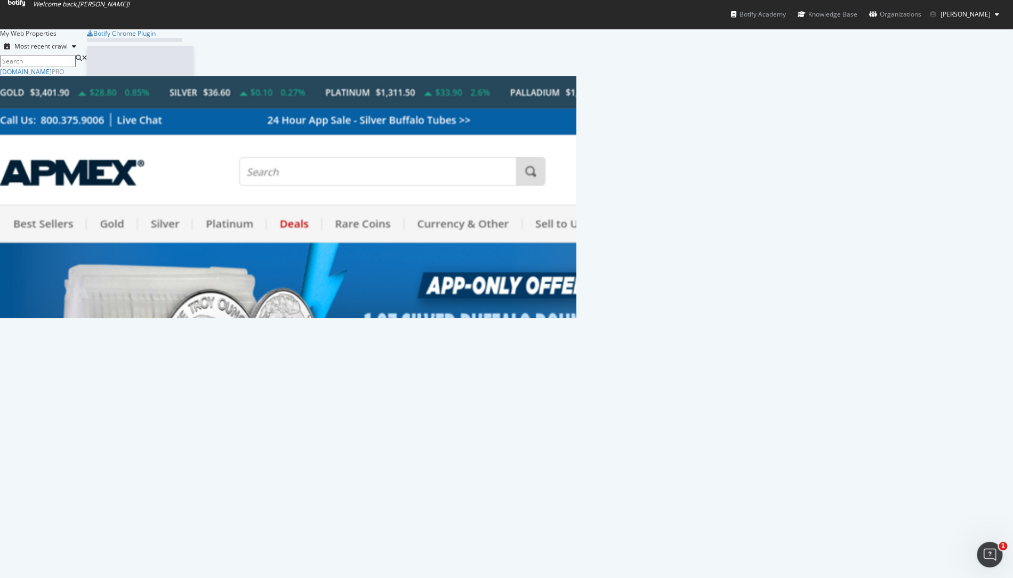
scroll to position [568, 995]
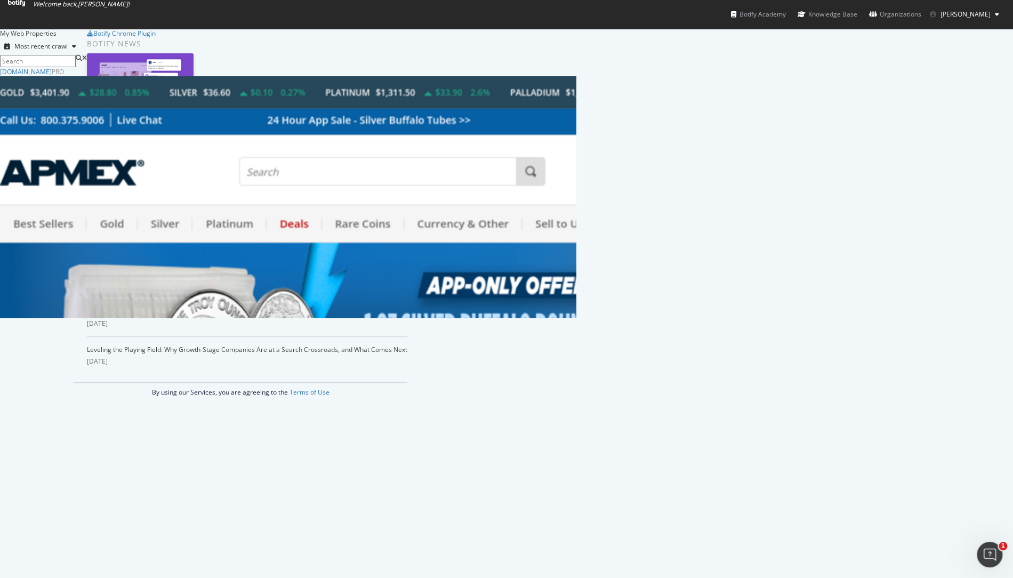
click at [76, 476] on div "SiteCrawler" at bounding box center [55, 575] width 41 height 11
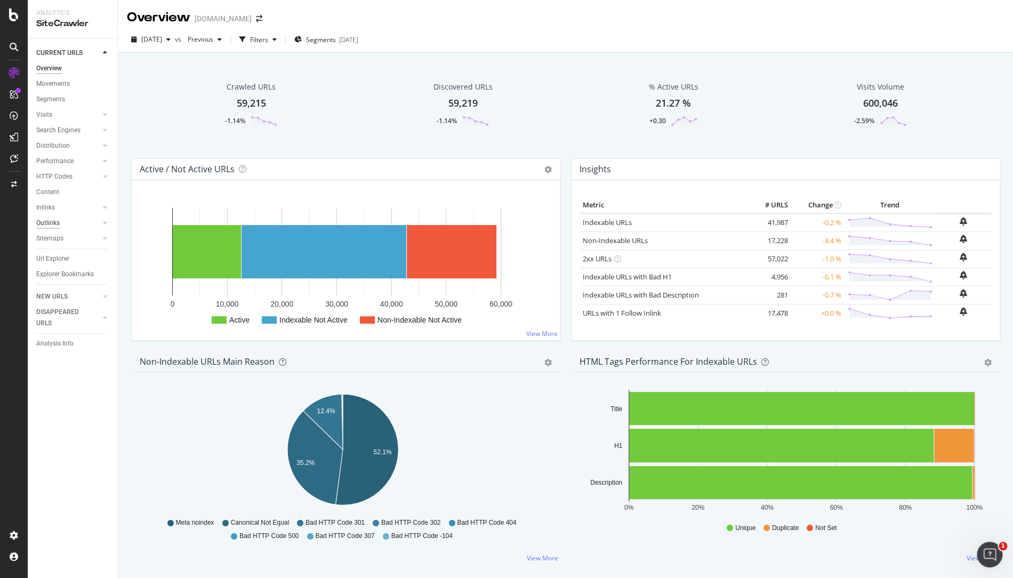
click at [54, 222] on div "Outlinks" at bounding box center [47, 223] width 23 height 11
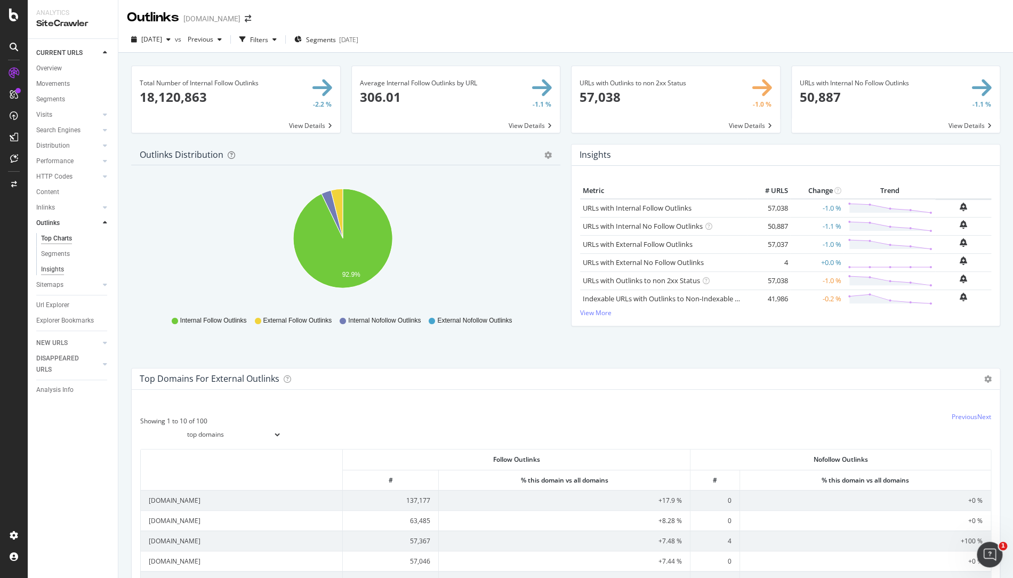
click at [42, 268] on div "Insights" at bounding box center [52, 269] width 23 height 11
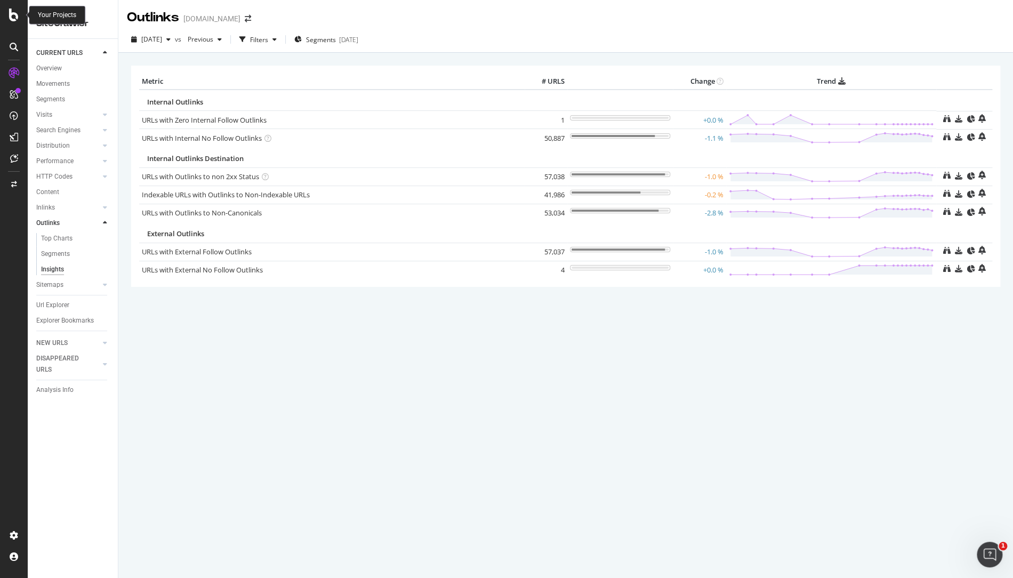
click at [16, 12] on icon at bounding box center [14, 15] width 10 height 13
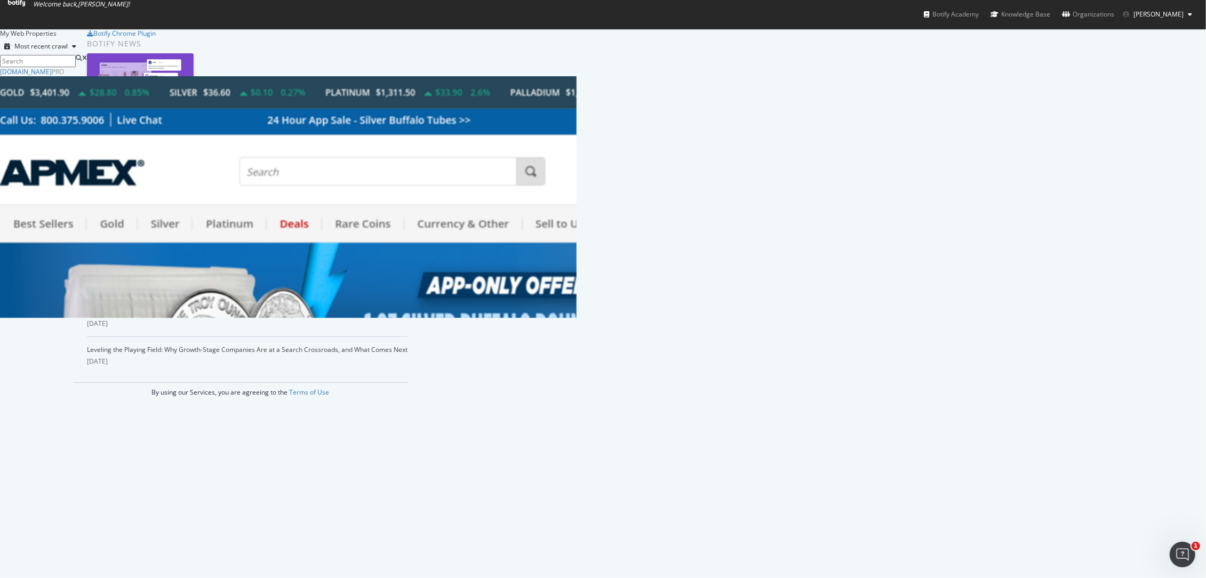
scroll to position [568, 1188]
click at [76, 476] on div "SiteCrawler" at bounding box center [55, 575] width 41 height 11
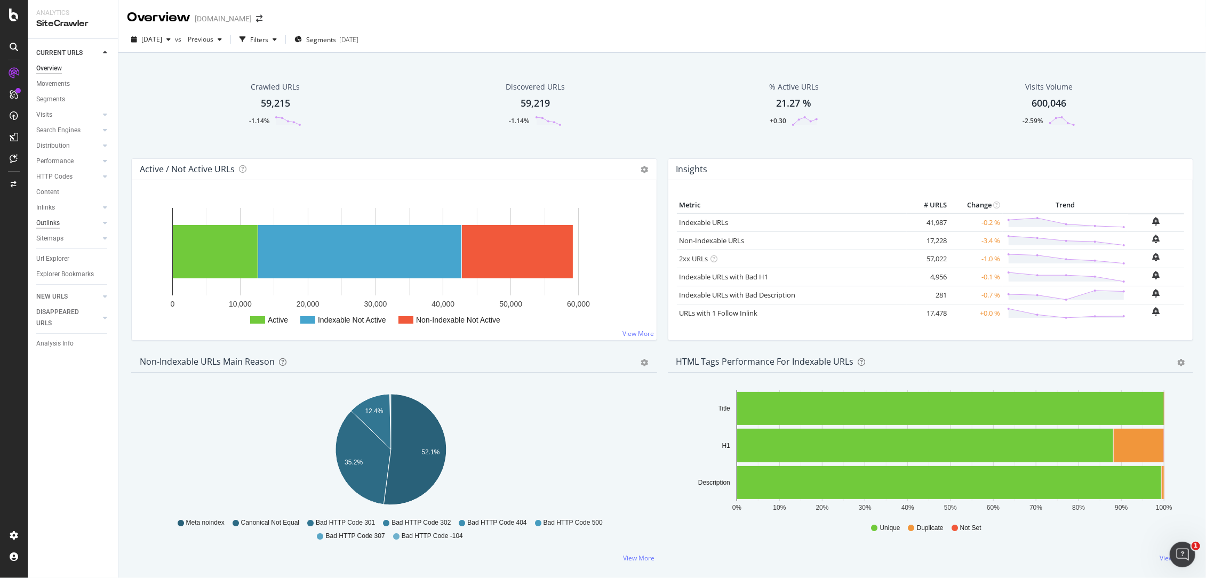
click at [47, 222] on div "Outlinks" at bounding box center [47, 223] width 23 height 11
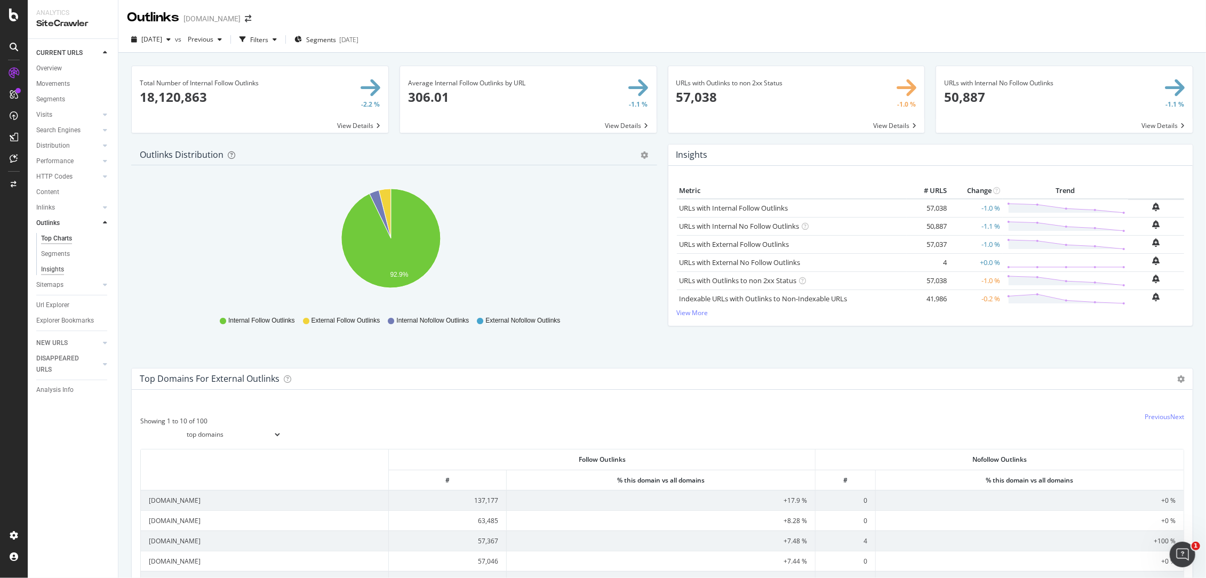
click at [51, 269] on div "Insights" at bounding box center [52, 269] width 23 height 11
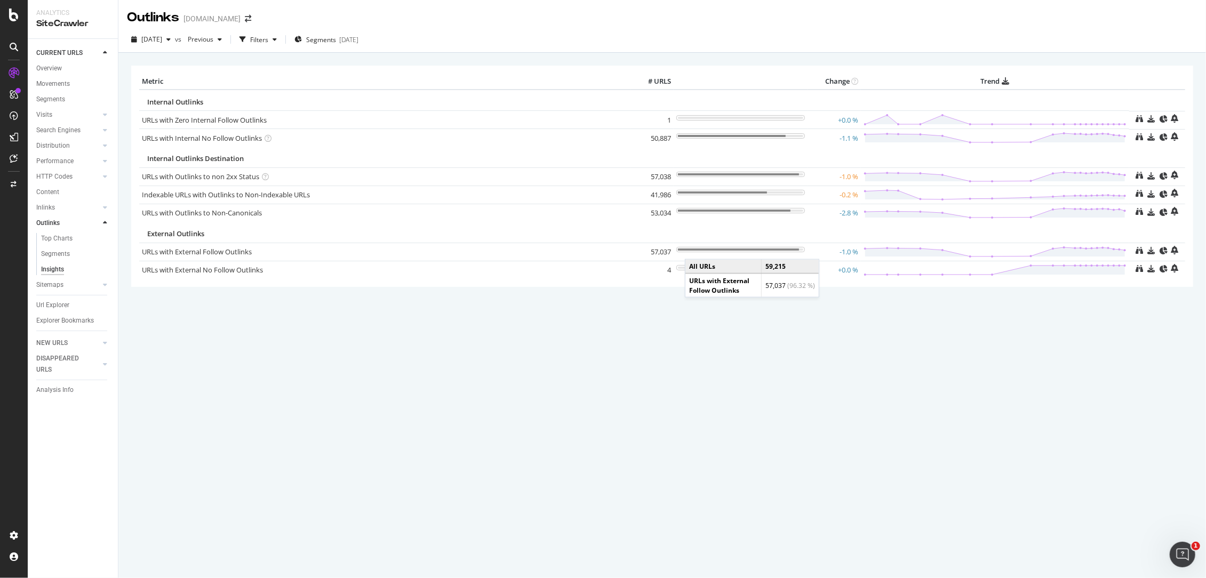
click at [695, 249] on div at bounding box center [738, 250] width 121 height 2
click at [703, 476] on div "× Metric # URLS Change Trend Internal Outlinks URLs with Zero Internal Follow O…" at bounding box center [661, 315] width 1087 height 525
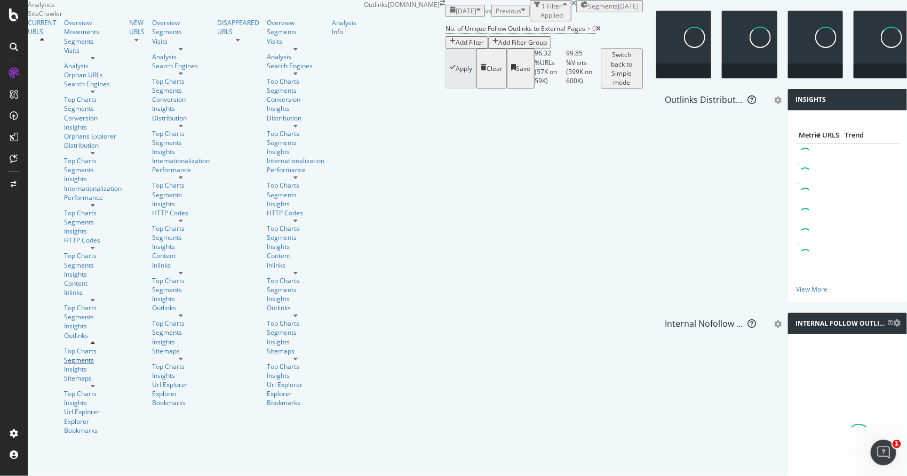
click at [64, 356] on div "Segments" at bounding box center [93, 360] width 58 height 9
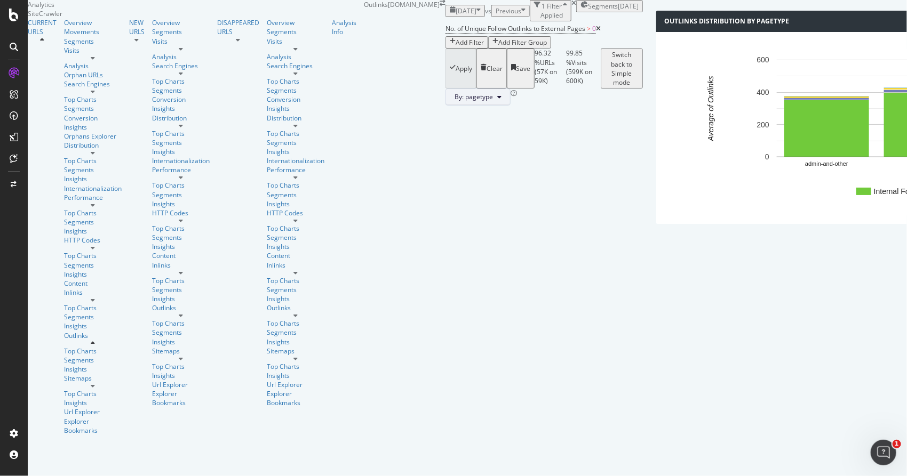
click at [454, 101] on span "By: pagetype" at bounding box center [473, 96] width 38 height 9
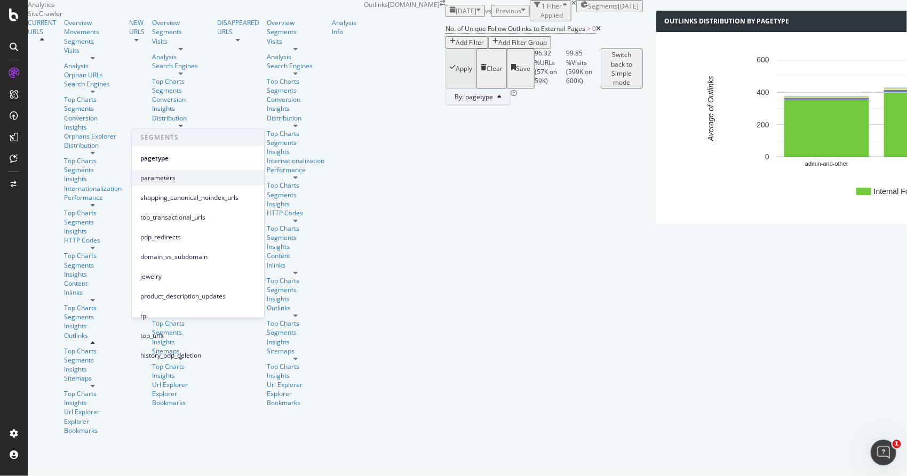
click at [165, 180] on span "parameters" at bounding box center [197, 178] width 115 height 10
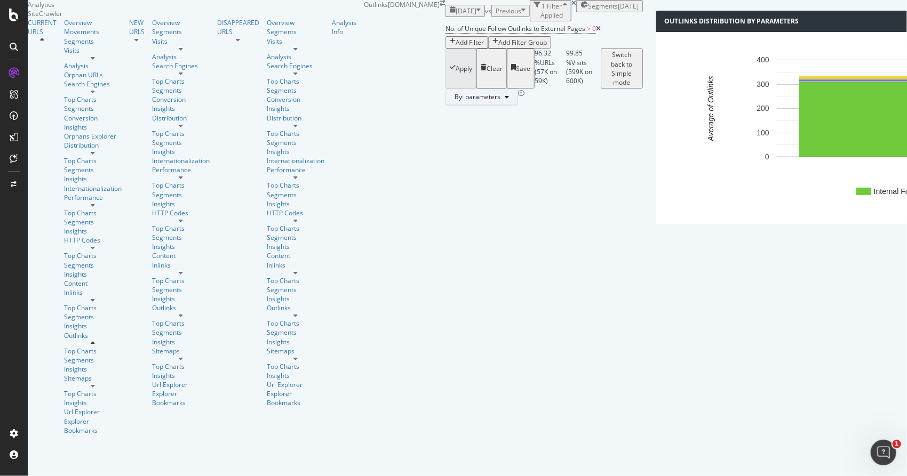
click at [445, 106] on button "By: parameters" at bounding box center [481, 97] width 73 height 17
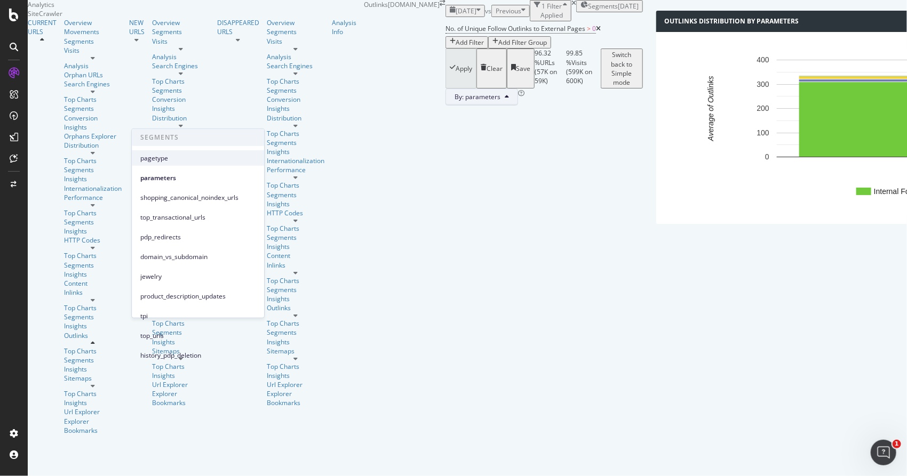
click at [167, 157] on span "pagetype" at bounding box center [197, 158] width 115 height 10
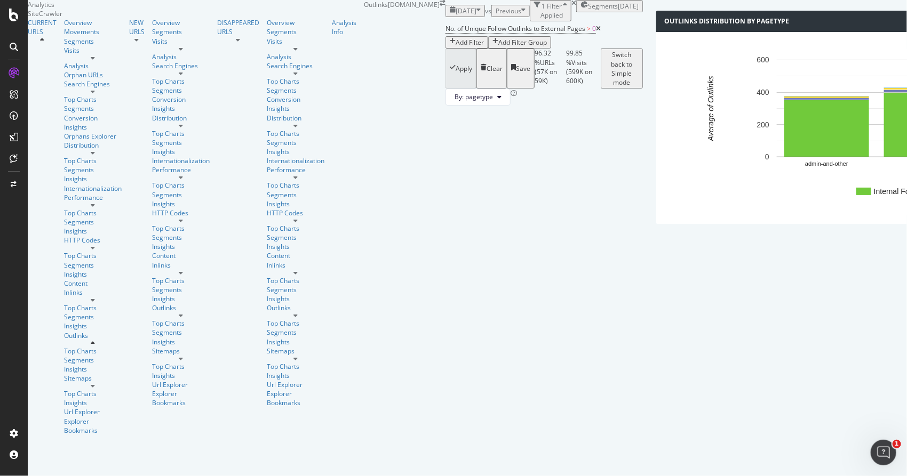
click at [495, 15] on span "Previous" at bounding box center [508, 10] width 26 height 9
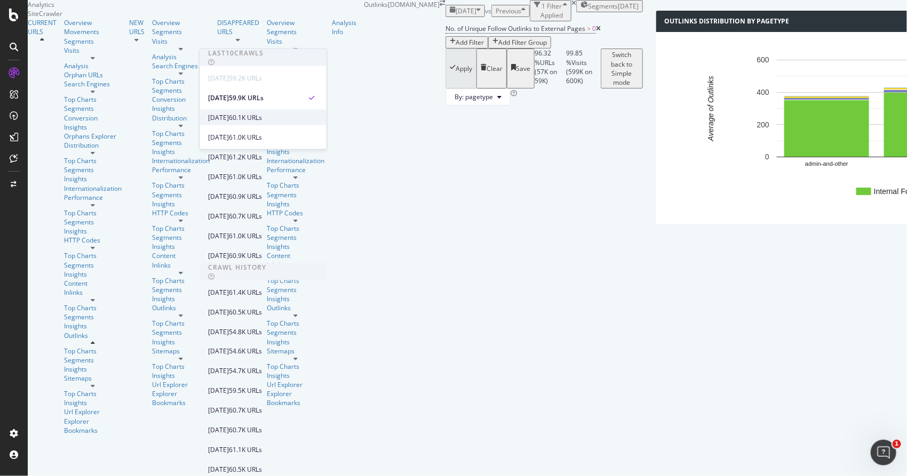
click at [229, 113] on div "[DATE]" at bounding box center [218, 118] width 21 height 10
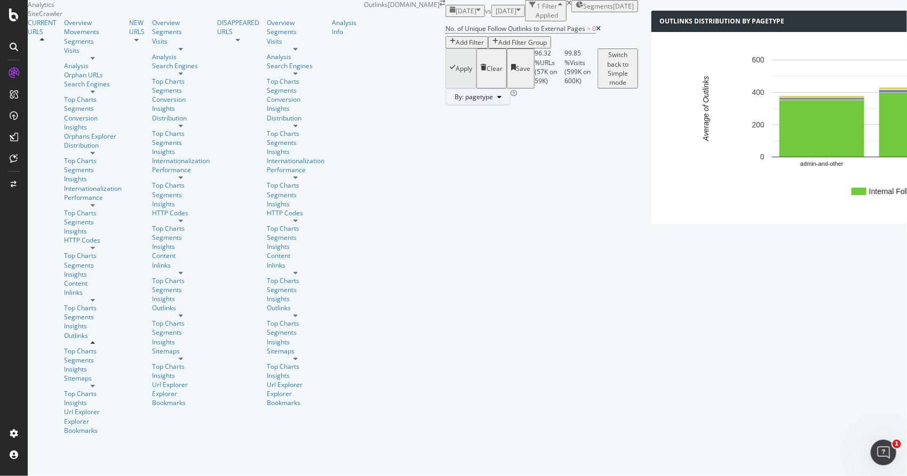
click at [445, 106] on button "By: pagetype" at bounding box center [477, 97] width 65 height 17
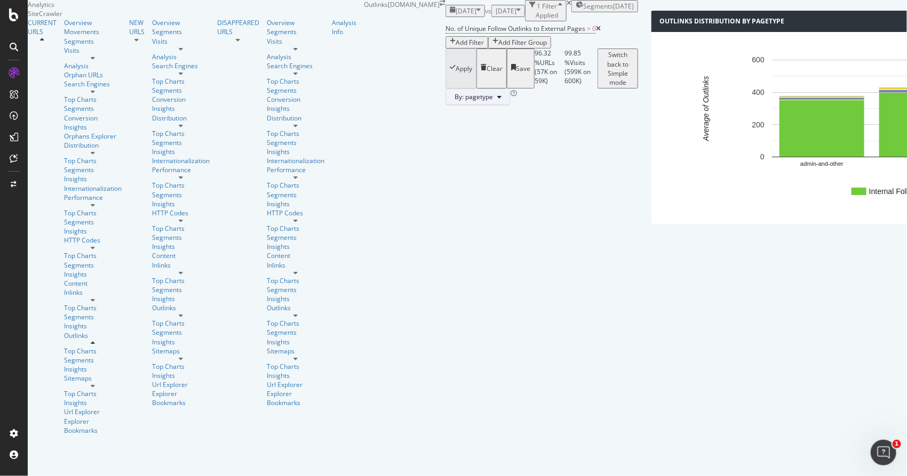
click at [454, 101] on span "By: pagetype" at bounding box center [473, 96] width 38 height 9
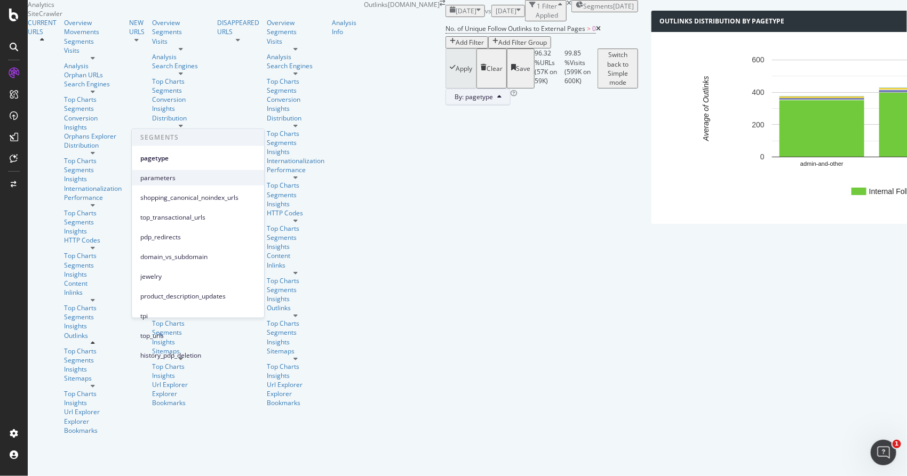
click at [177, 182] on div "parameters" at bounding box center [198, 177] width 132 height 15
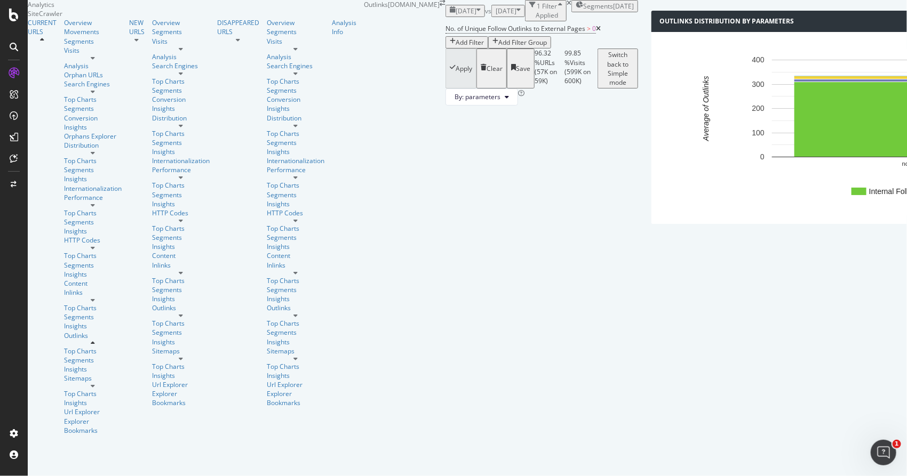
click at [455, 47] on div "Add Filter" at bounding box center [469, 42] width 28 height 9
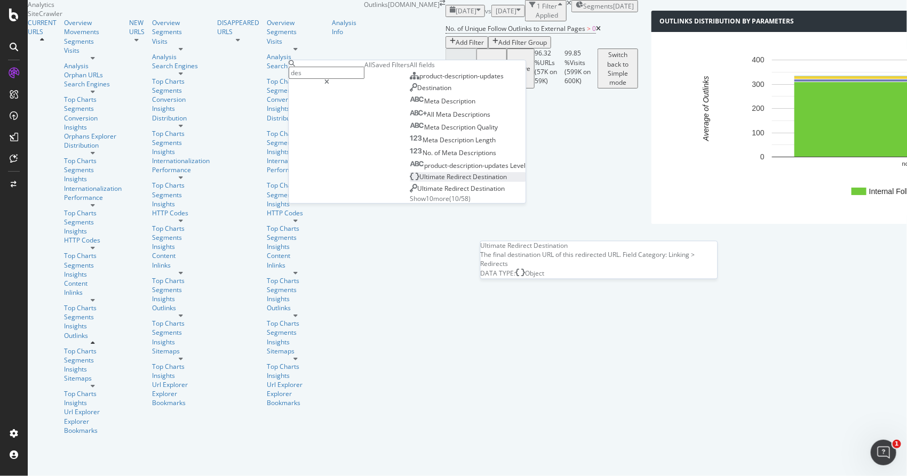
type input "des"
click at [472, 181] on span "Destination" at bounding box center [489, 176] width 34 height 9
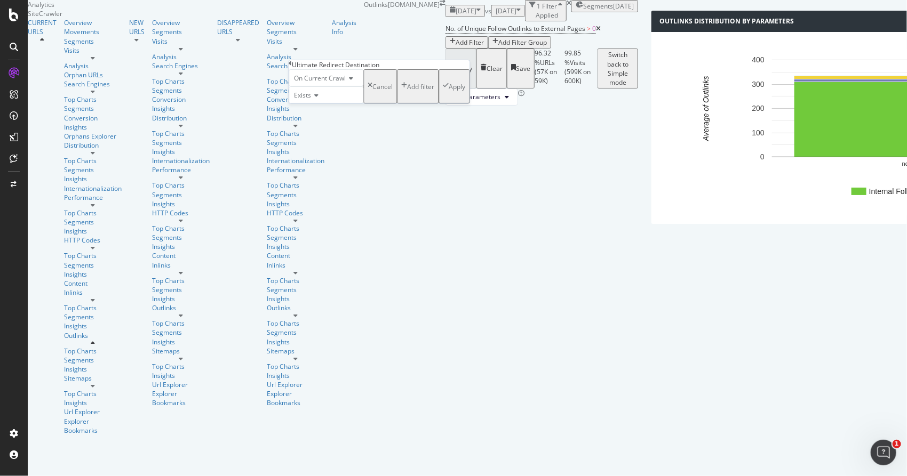
click at [448, 91] on div "Apply" at bounding box center [456, 86] width 17 height 9
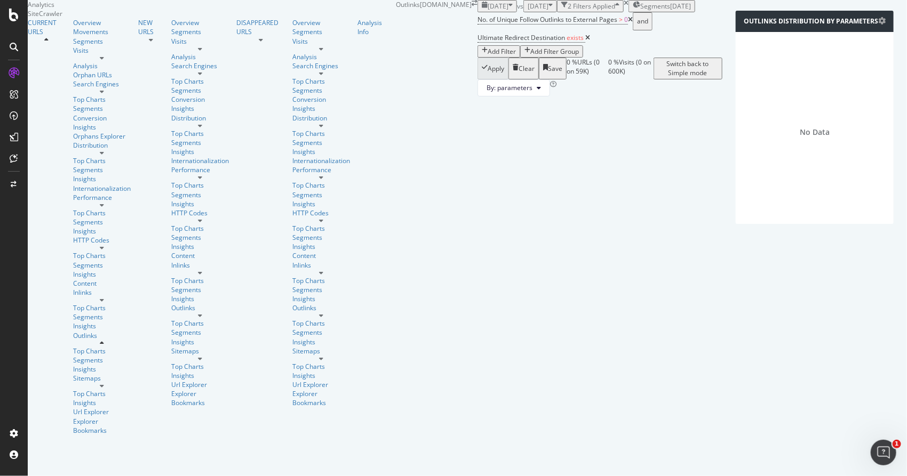
click at [585, 41] on icon at bounding box center [587, 38] width 5 height 6
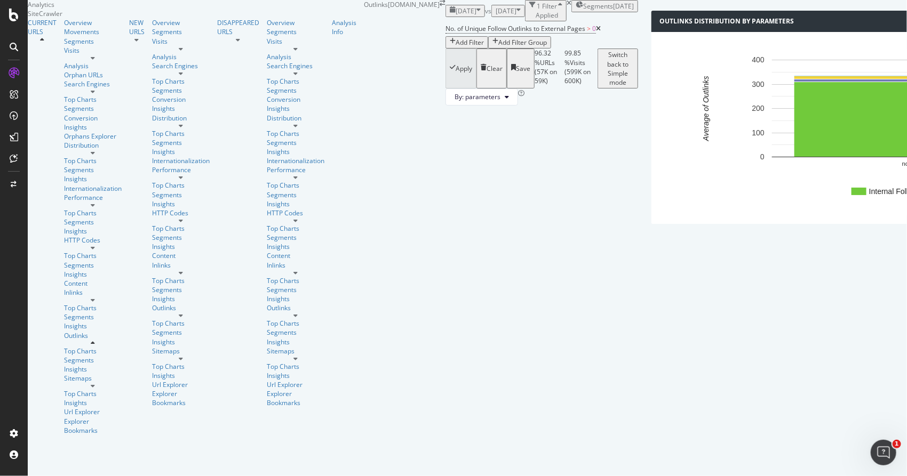
click at [455, 47] on div "Add Filter" at bounding box center [469, 42] width 28 height 9
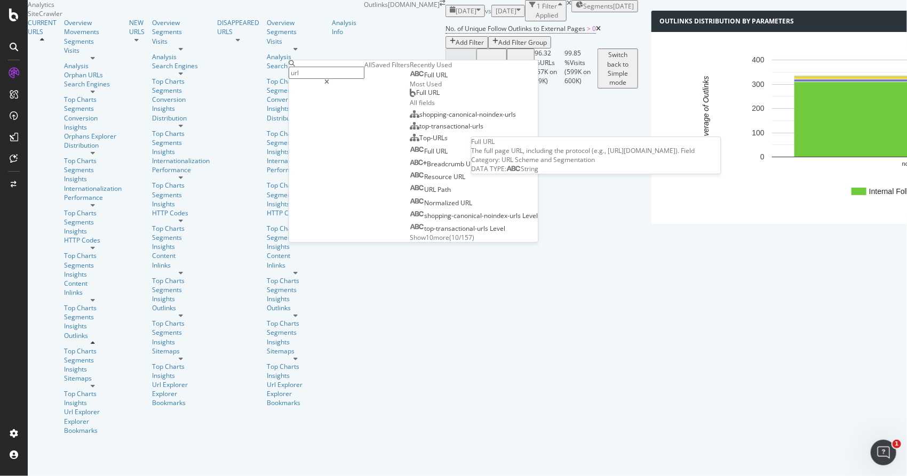
type input "url"
click at [436, 79] on span "URL" at bounding box center [442, 74] width 12 height 9
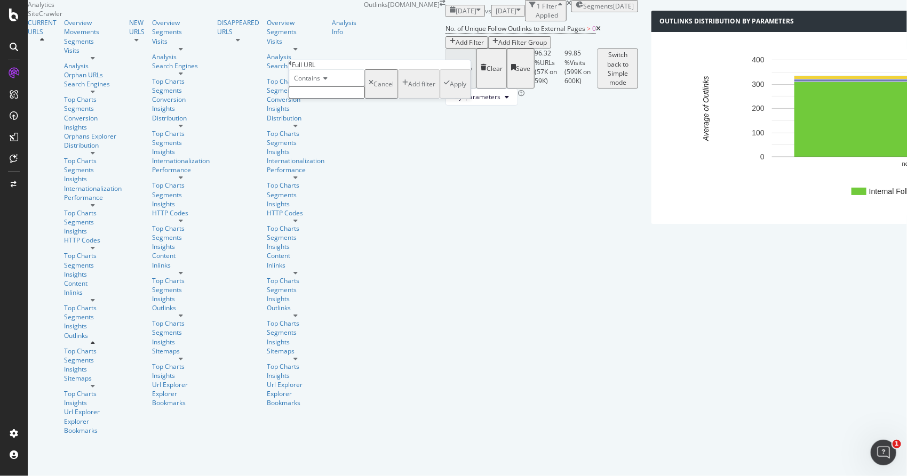
click at [346, 99] on input "text" at bounding box center [327, 92] width 76 height 12
click at [320, 83] on span "Contains" at bounding box center [307, 78] width 26 height 9
click at [373, 89] on div "Cancel" at bounding box center [383, 83] width 20 height 9
click at [455, 47] on div "Add Filter" at bounding box center [469, 42] width 28 height 9
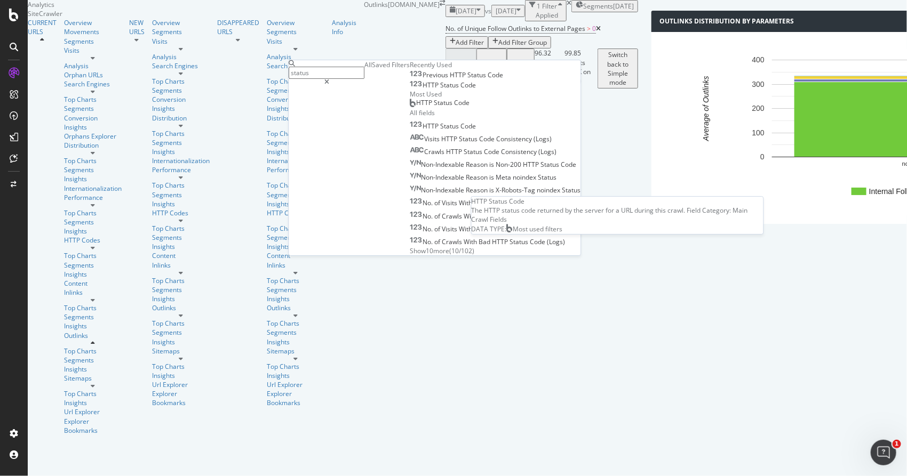
type input "status"
click at [416, 107] on span "HTTP Status Code" at bounding box center [442, 102] width 53 height 9
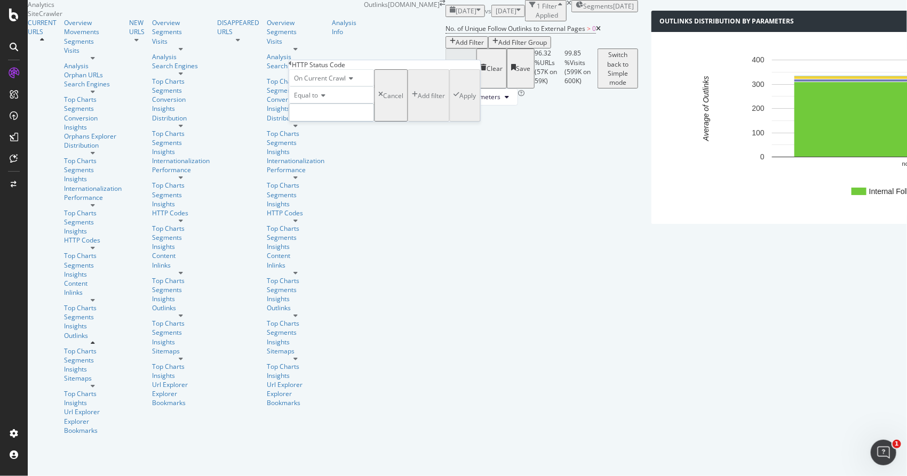
click at [340, 122] on input "number" at bounding box center [331, 112] width 85 height 18
click at [332, 166] on span "404" at bounding box center [318, 161] width 53 height 9
type input "404"
click at [459, 100] on div "Apply" at bounding box center [467, 95] width 17 height 9
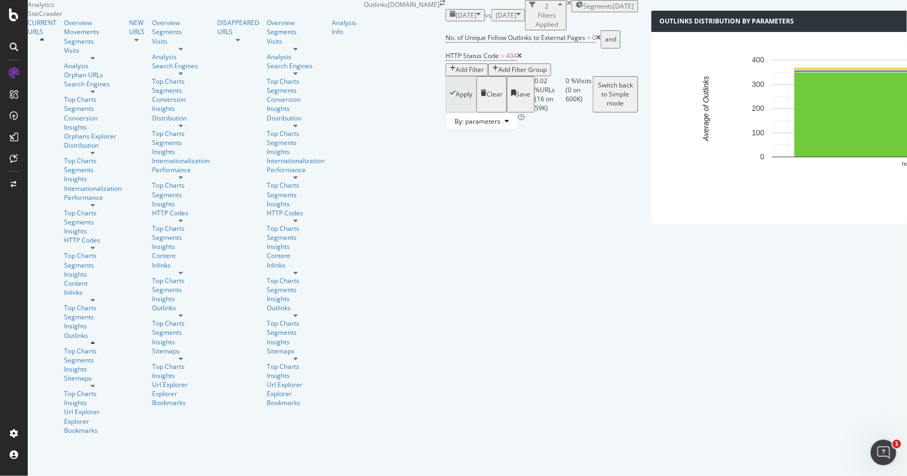
click at [517, 59] on icon at bounding box center [519, 56] width 5 height 6
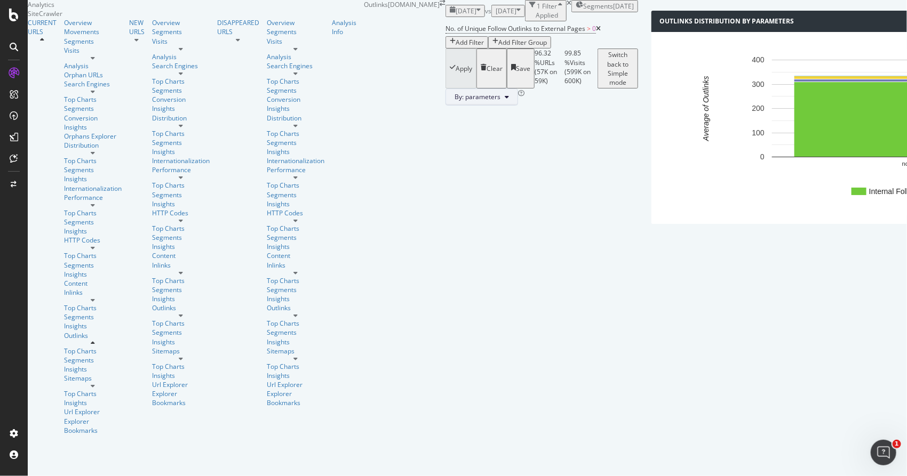
click at [454, 101] on span "By: parameters" at bounding box center [477, 96] width 46 height 9
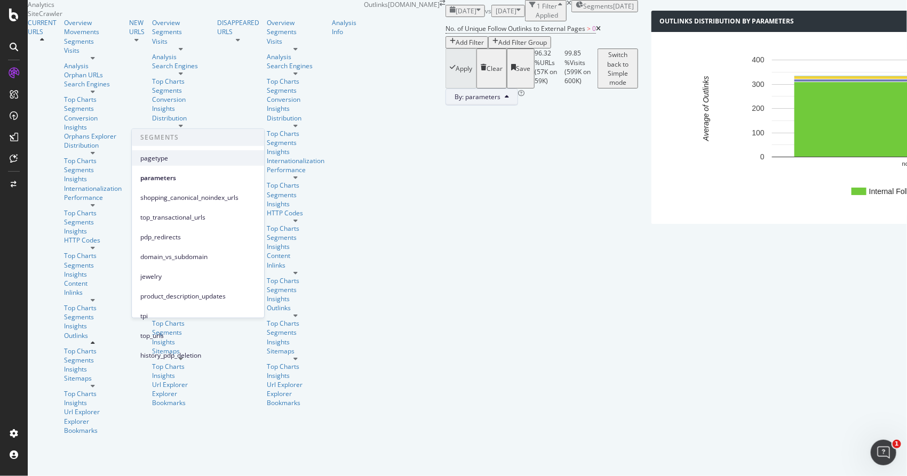
click at [176, 158] on span "pagetype" at bounding box center [197, 158] width 115 height 10
